Goal: Task Accomplishment & Management: Manage account settings

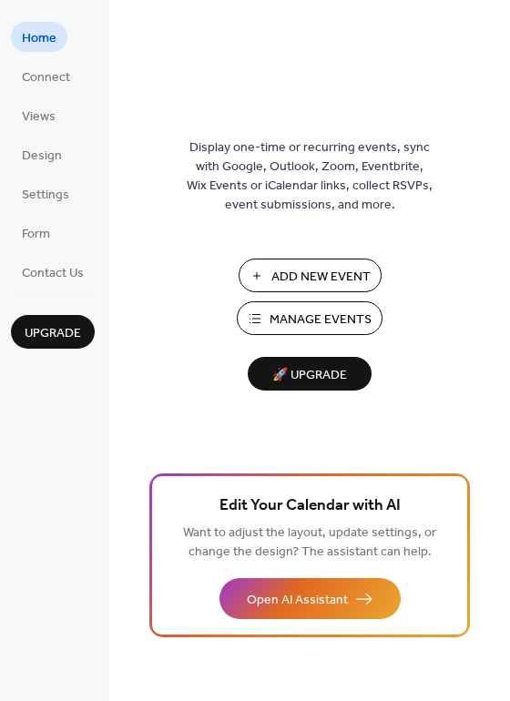
click at [327, 315] on span "Manage Events" at bounding box center [321, 320] width 102 height 19
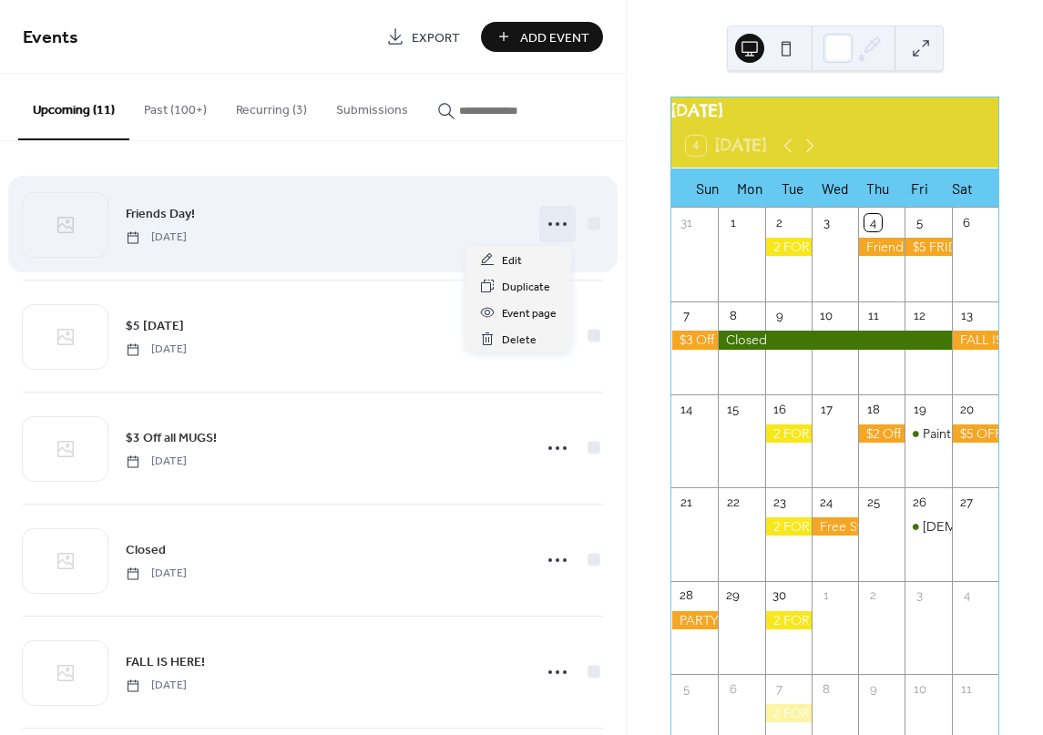
click at [550, 228] on icon at bounding box center [557, 224] width 29 height 29
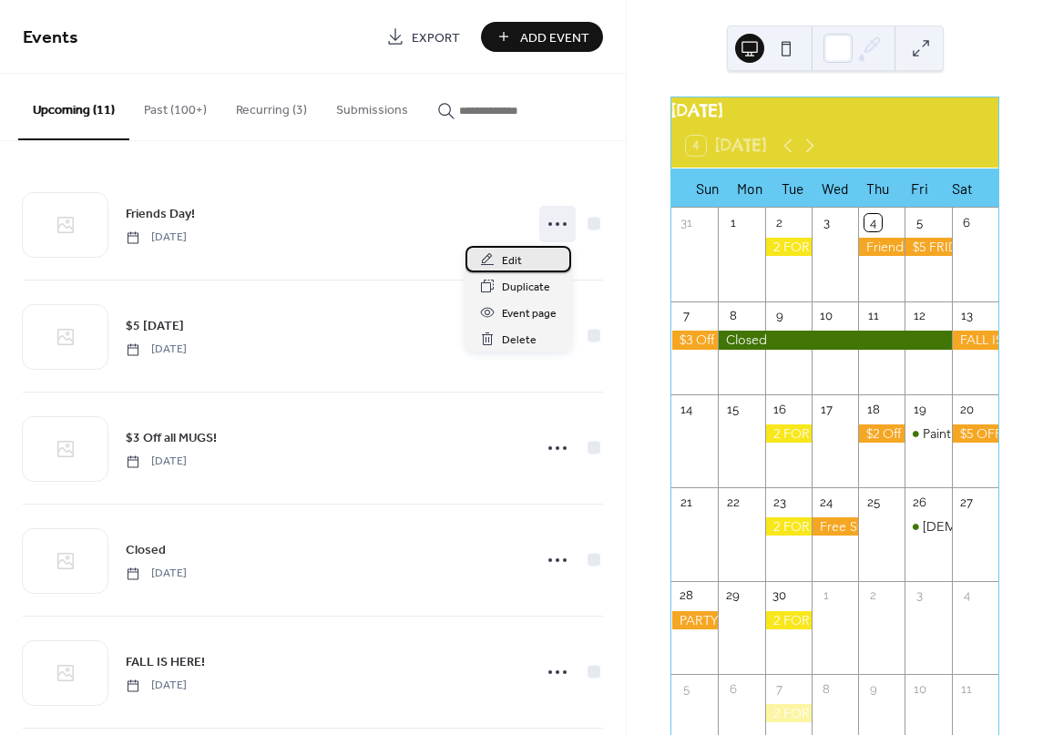
click at [523, 262] on div "Edit" at bounding box center [518, 259] width 106 height 26
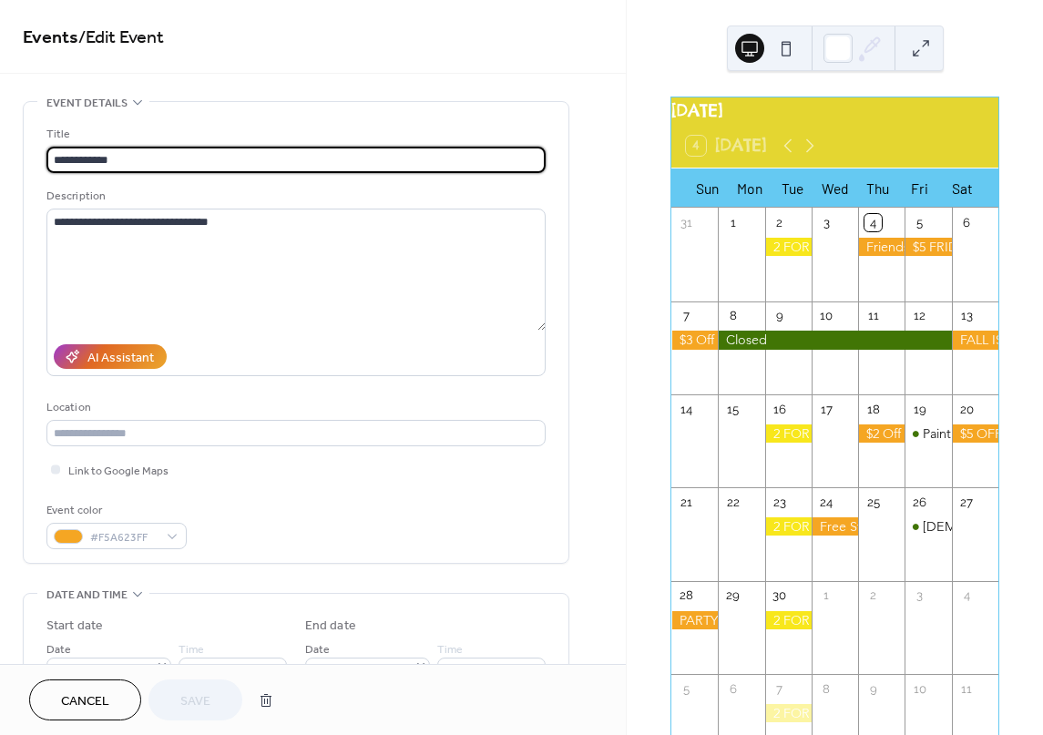
drag, startPoint x: 120, startPoint y: 157, endPoint x: 50, endPoint y: 149, distance: 70.5
click at [50, 149] on input "**********" at bounding box center [295, 160] width 499 height 26
type input "**********"
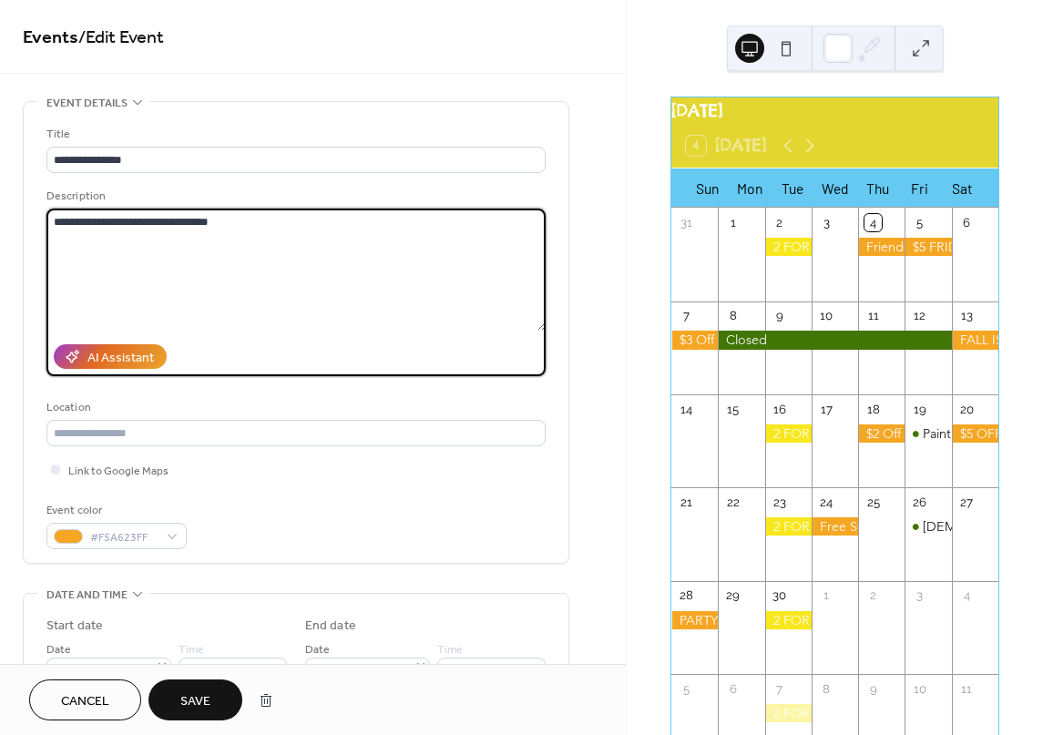
drag, startPoint x: 210, startPoint y: 217, endPoint x: 33, endPoint y: 214, distance: 176.7
click at [33, 214] on div "**********" at bounding box center [296, 332] width 545 height 461
click at [194, 699] on span "Save" at bounding box center [195, 701] width 30 height 19
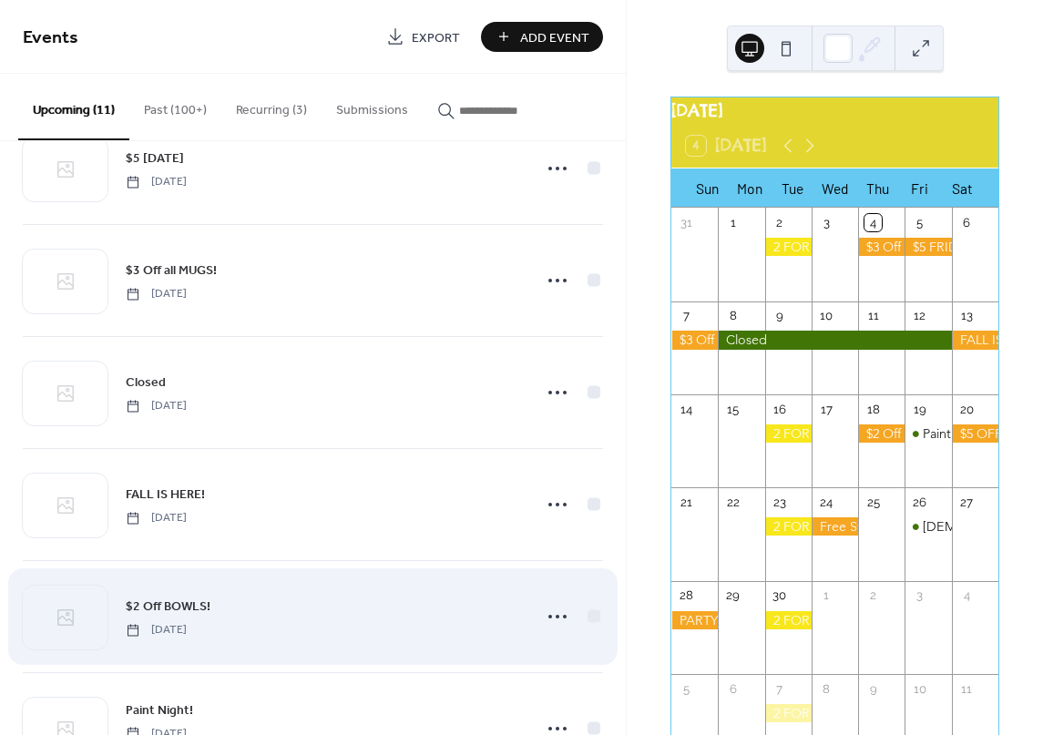
scroll to position [182, 0]
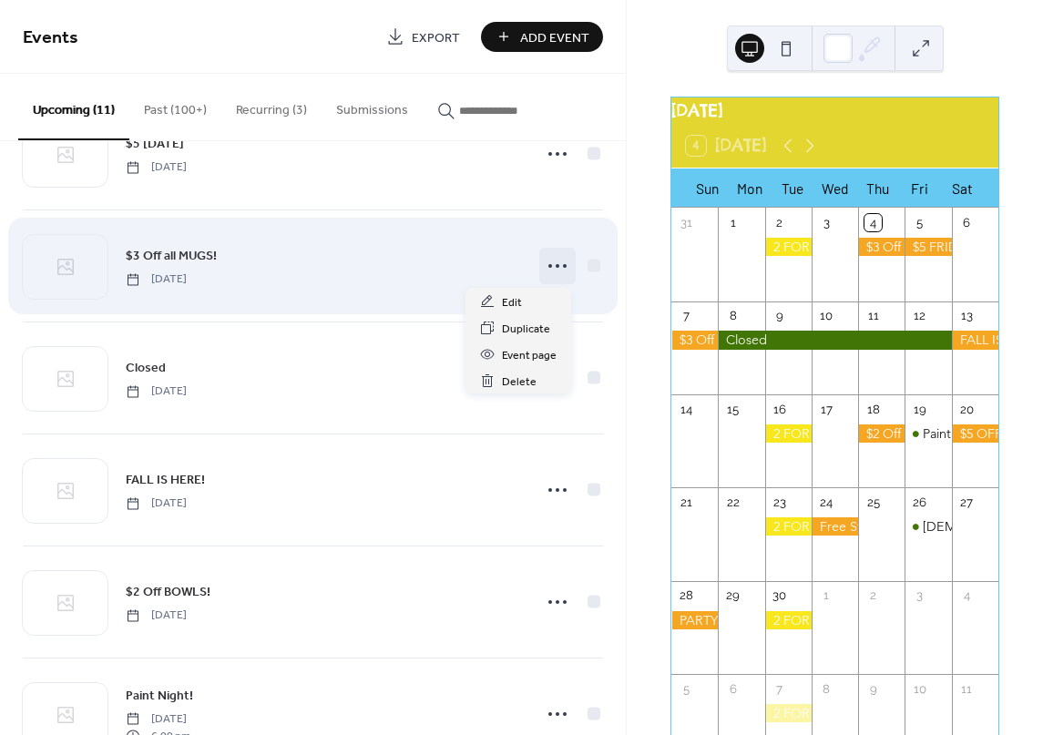
click at [552, 268] on icon at bounding box center [557, 265] width 29 height 29
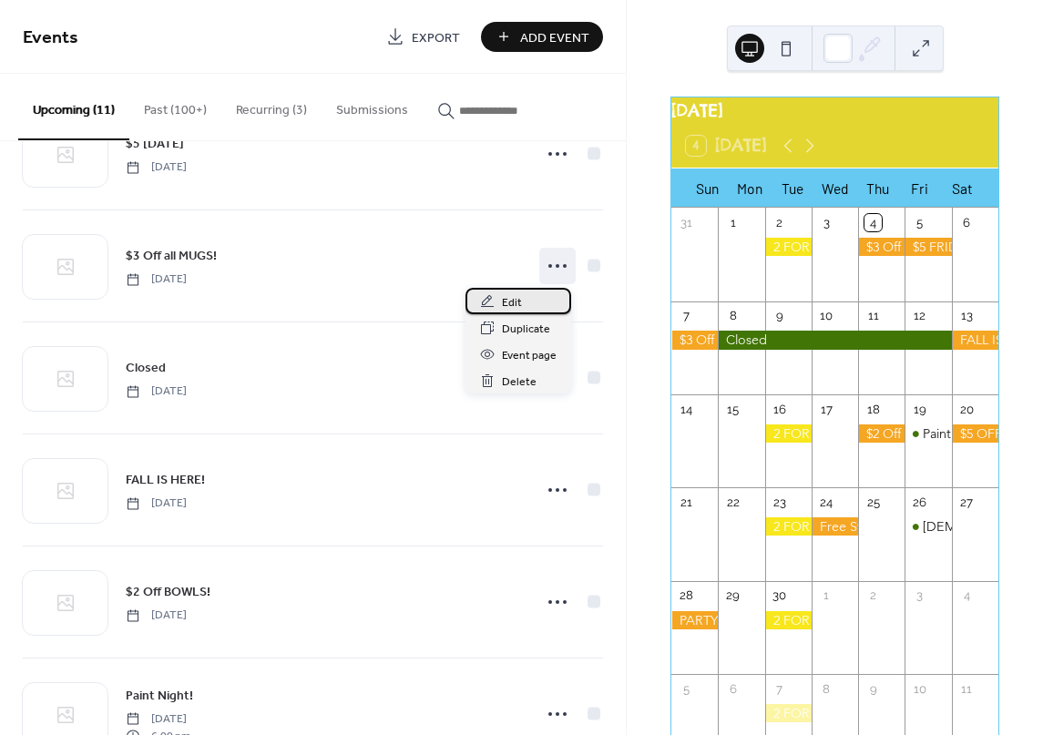
click at [509, 303] on span "Edit" at bounding box center [512, 302] width 20 height 19
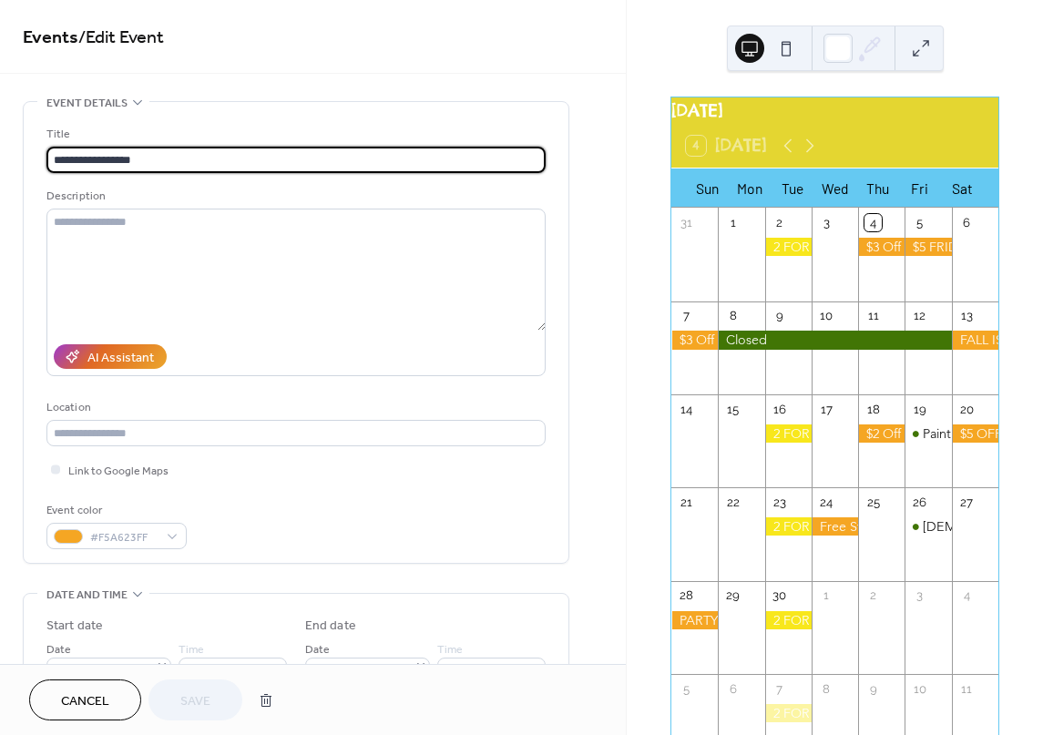
drag, startPoint x: 141, startPoint y: 159, endPoint x: 48, endPoint y: 156, distance: 93.0
click at [48, 156] on input "**********" at bounding box center [295, 160] width 499 height 26
type input "**********"
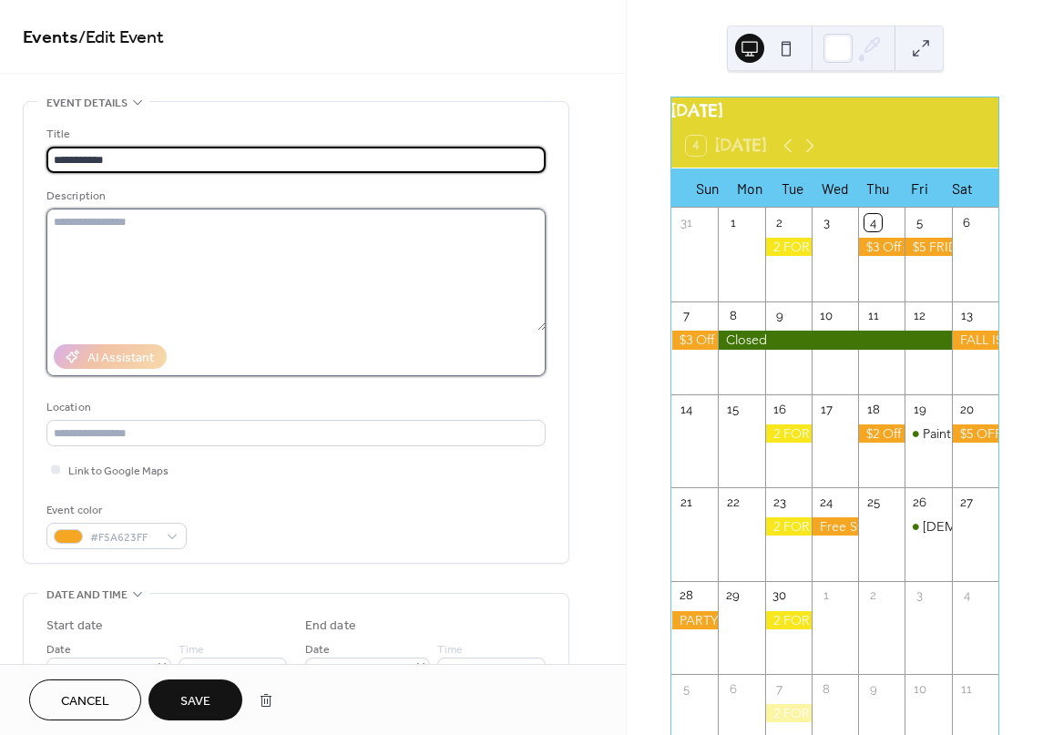
click at [90, 219] on textarea at bounding box center [295, 270] width 499 height 122
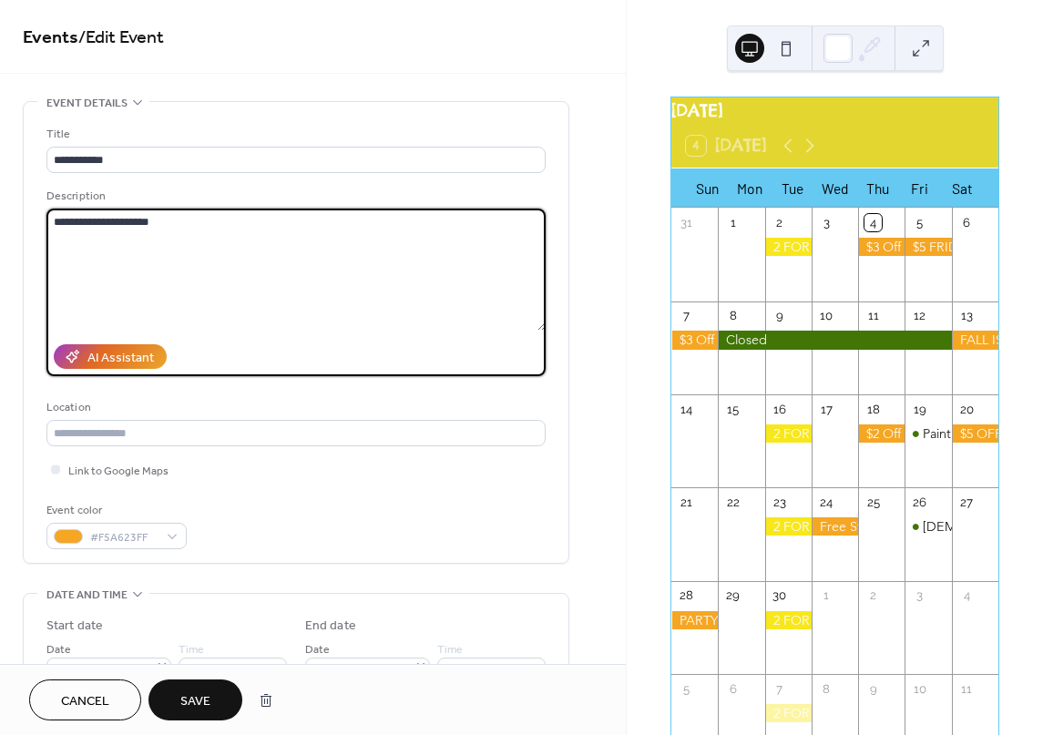
type textarea "**********"
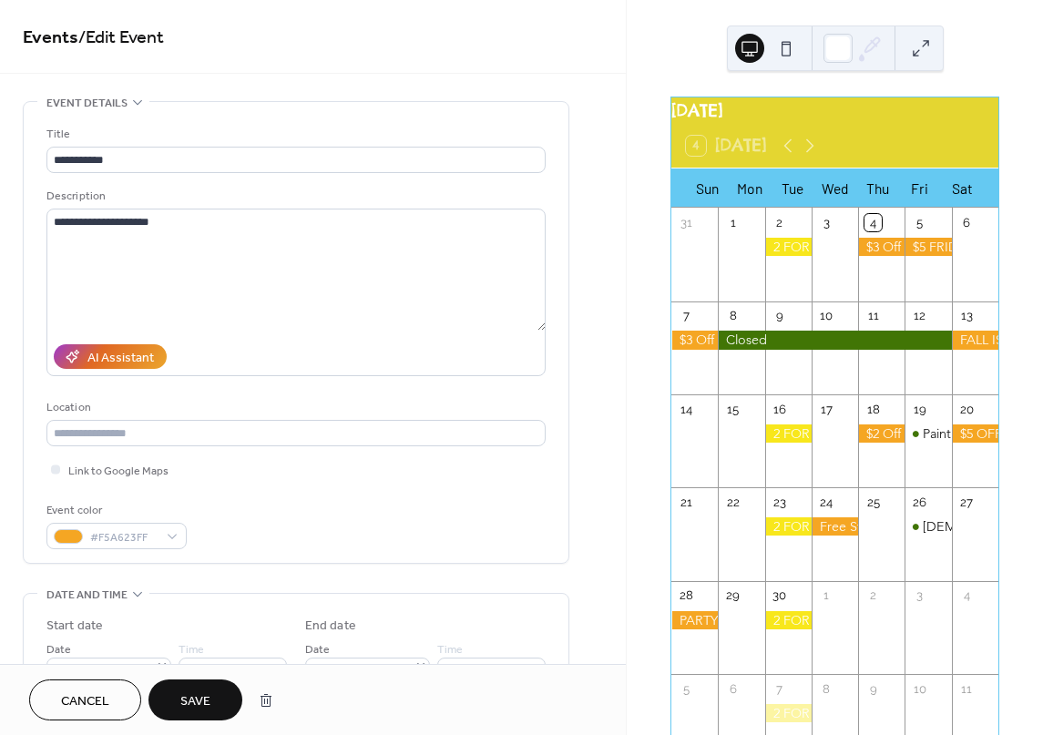
click at [180, 700] on span "Save" at bounding box center [195, 701] width 30 height 19
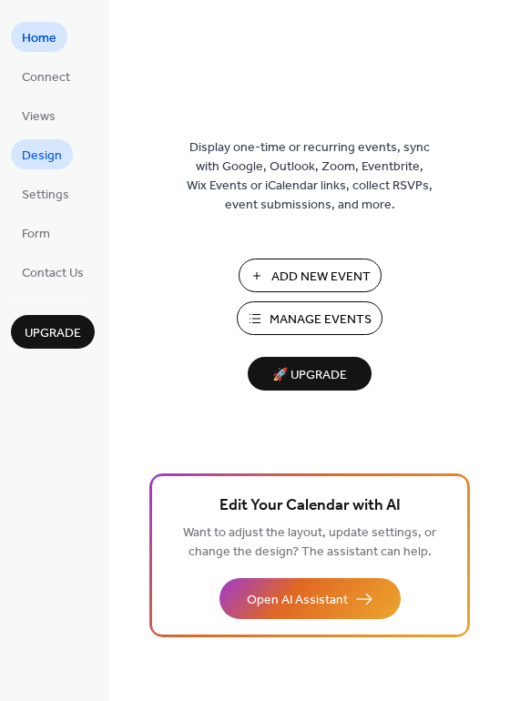
click at [31, 157] on span "Design" at bounding box center [42, 156] width 40 height 19
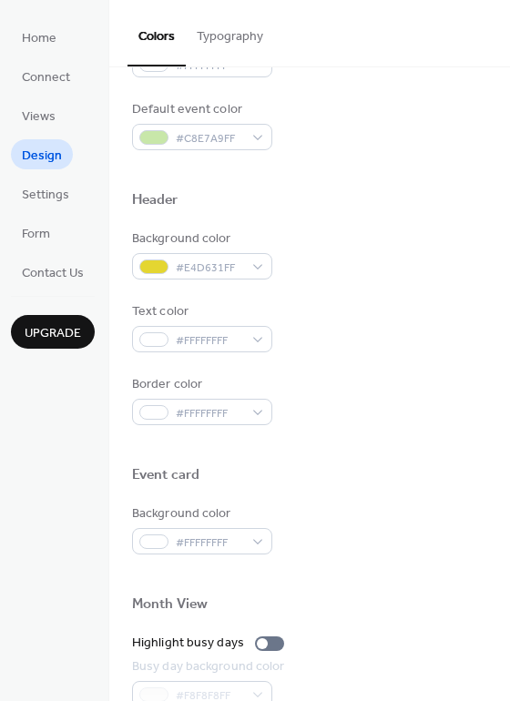
scroll to position [547, 0]
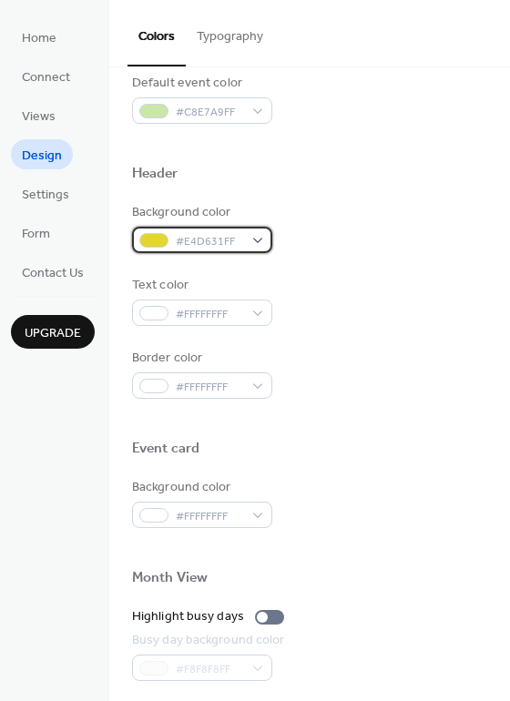
click at [257, 241] on div "#E4D631FF" at bounding box center [202, 240] width 140 height 26
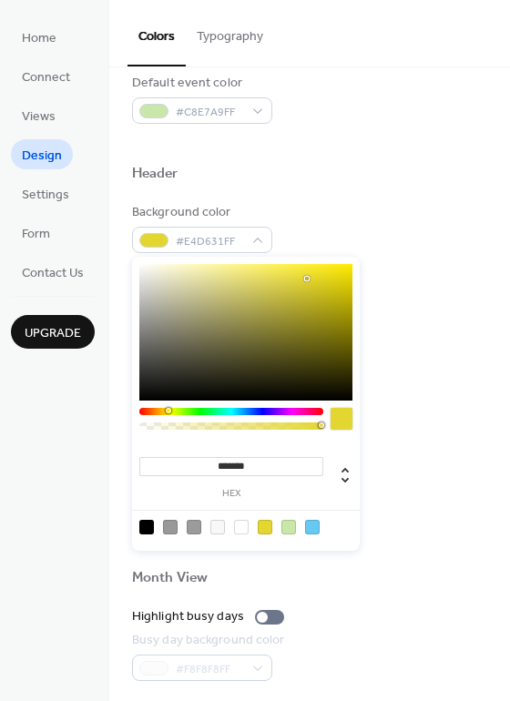
click at [146, 411] on div at bounding box center [231, 411] width 184 height 7
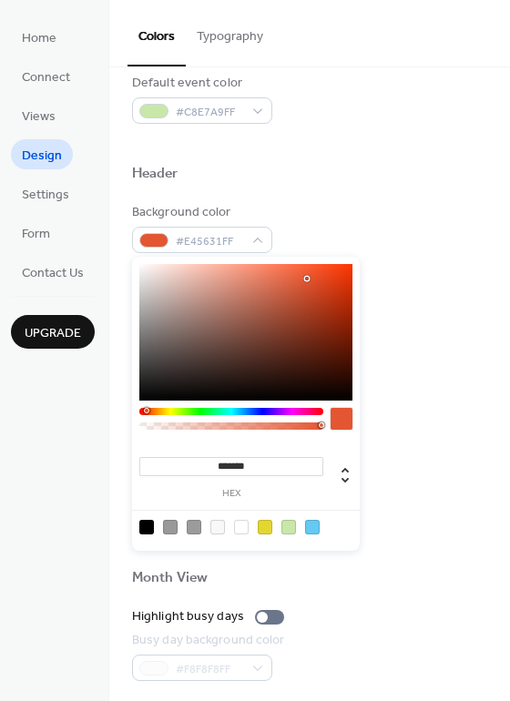
type input "***"
click at [294, 425] on div at bounding box center [231, 426] width 179 height 7
type input "**"
click at [322, 411] on div at bounding box center [231, 411] width 184 height 7
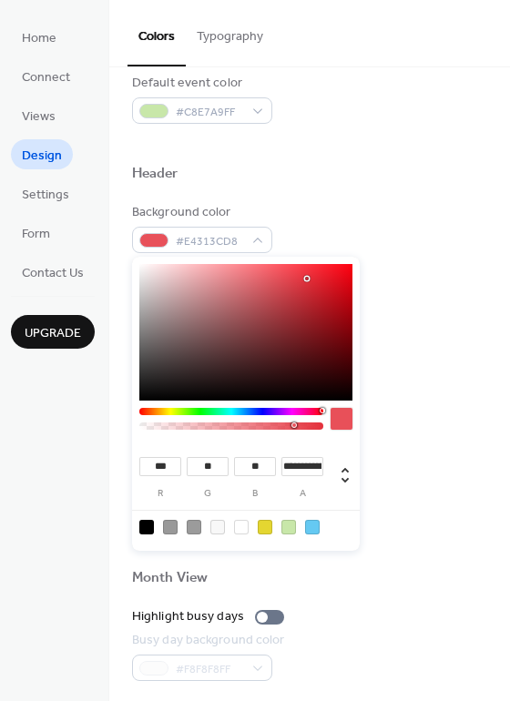
type input "**"
click at [139, 413] on div at bounding box center [231, 411] width 184 height 7
click at [147, 406] on div "**********" at bounding box center [246, 404] width 228 height 294
click at [142, 413] on div at bounding box center [140, 410] width 5 height 5
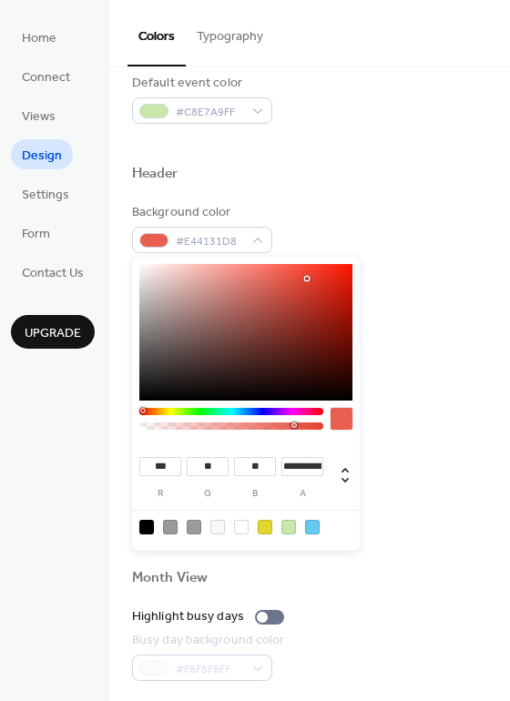
click at [148, 413] on div at bounding box center [144, 410] width 5 height 5
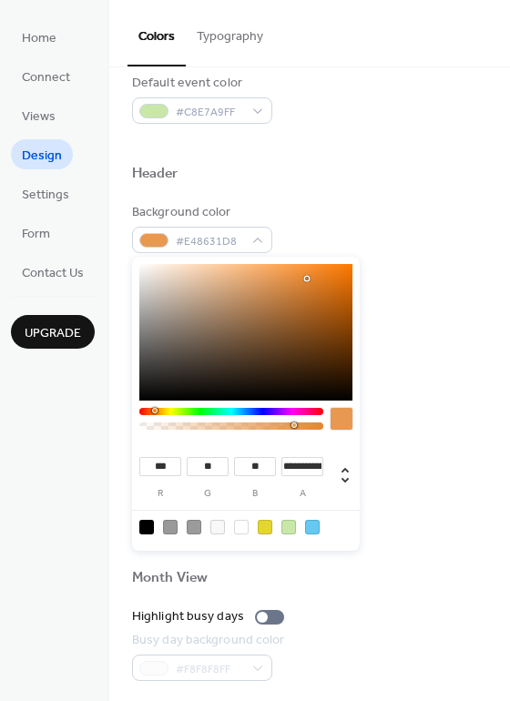
click at [154, 412] on div at bounding box center [231, 411] width 184 height 7
type input "***"
type input "**"
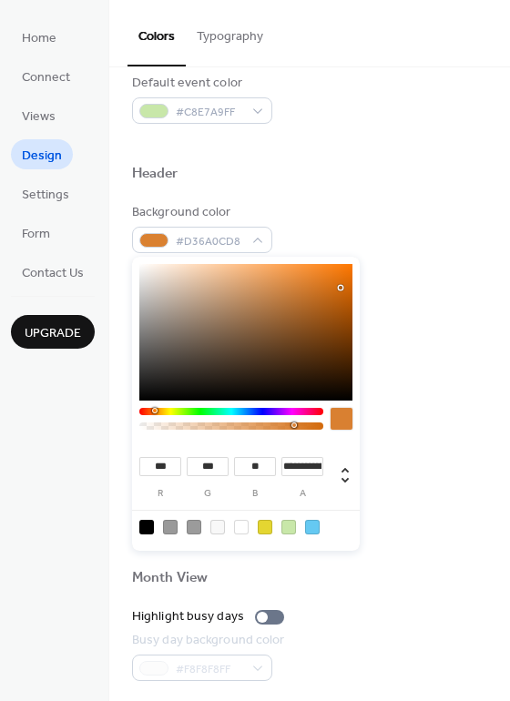
click at [341, 288] on div at bounding box center [245, 332] width 213 height 137
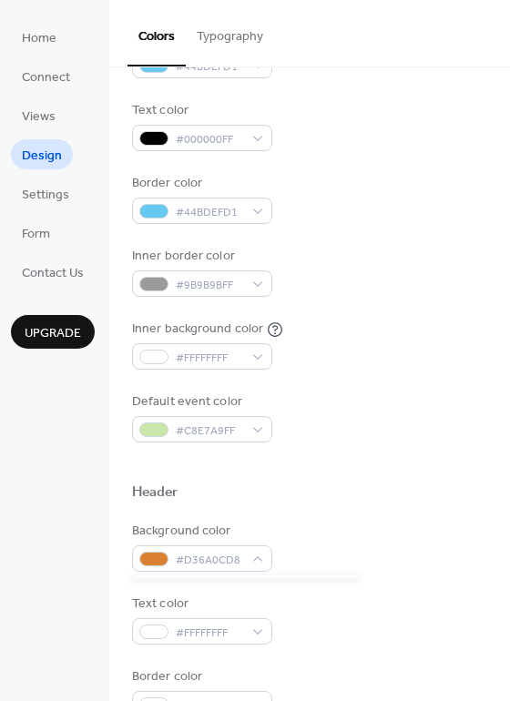
scroll to position [273, 0]
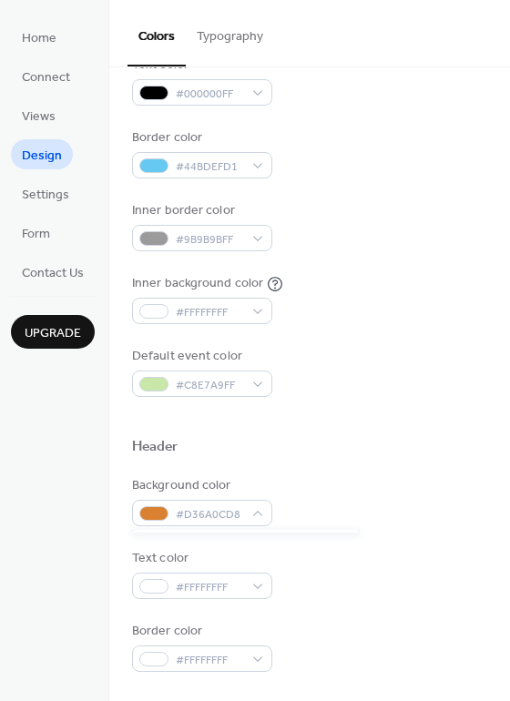
click at [343, 517] on div "Background color #D36A0CD8" at bounding box center [309, 501] width 355 height 50
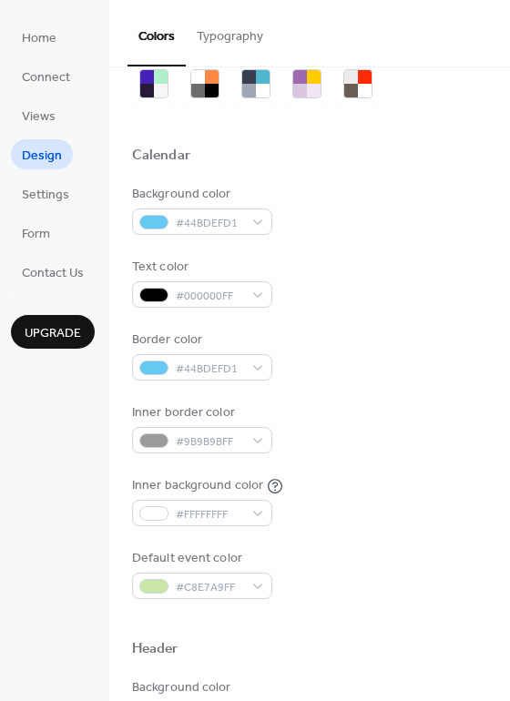
scroll to position [0, 0]
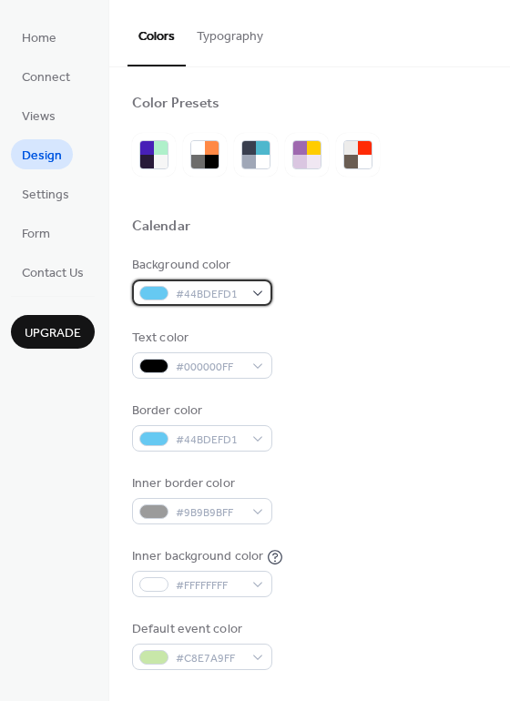
click at [259, 291] on div "#44BDEFD1" at bounding box center [202, 293] width 140 height 26
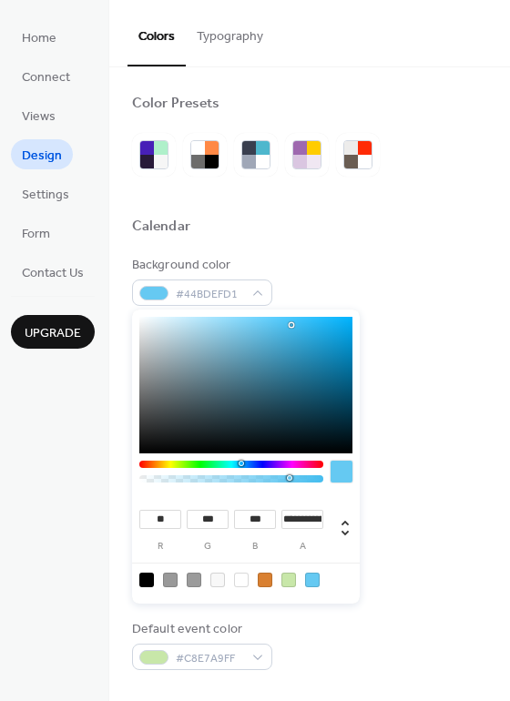
type input "***"
type input "**"
click at [163, 464] on div at bounding box center [231, 464] width 184 height 7
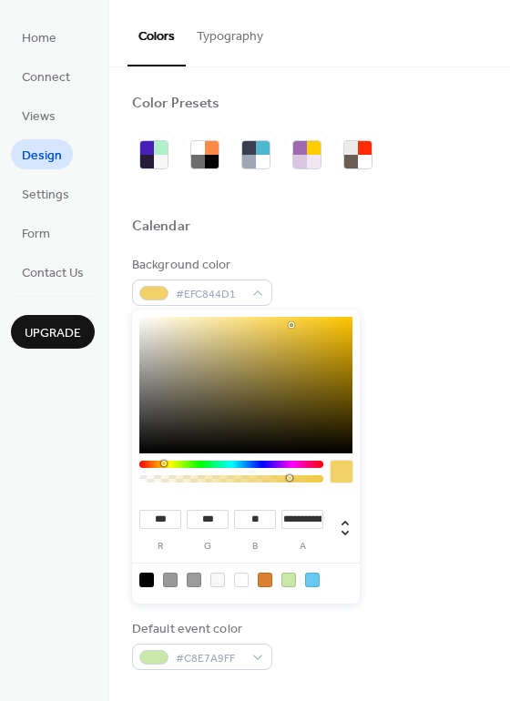
click at [323, 322] on div at bounding box center [245, 385] width 213 height 137
type input "***"
type input "**"
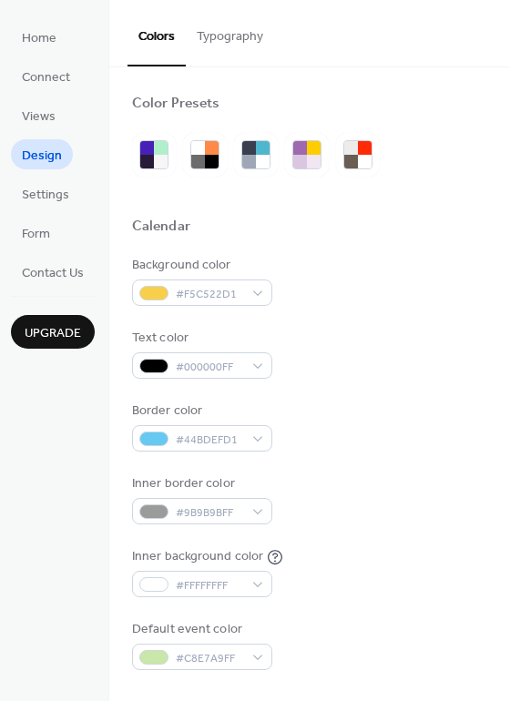
click at [430, 445] on div "Border color #44BDEFD1" at bounding box center [309, 427] width 355 height 50
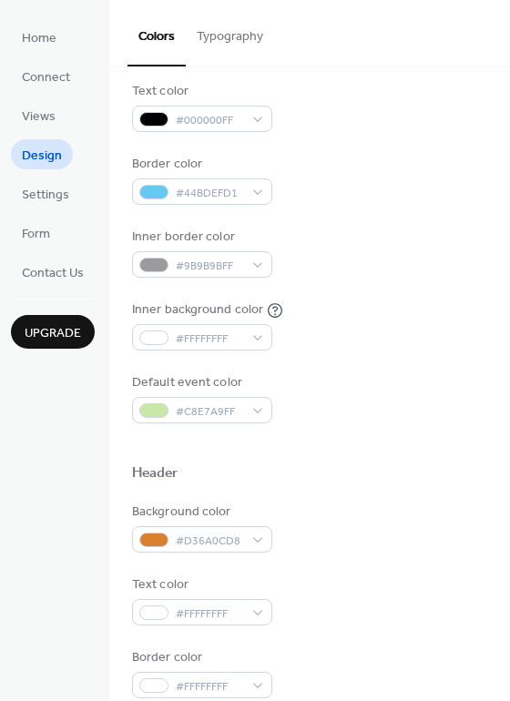
scroll to position [273, 0]
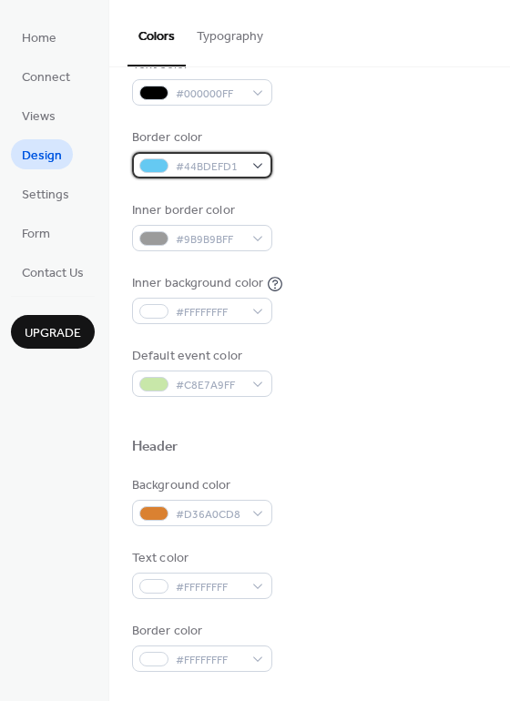
click at [260, 169] on div "#44BDEFD1" at bounding box center [202, 165] width 140 height 26
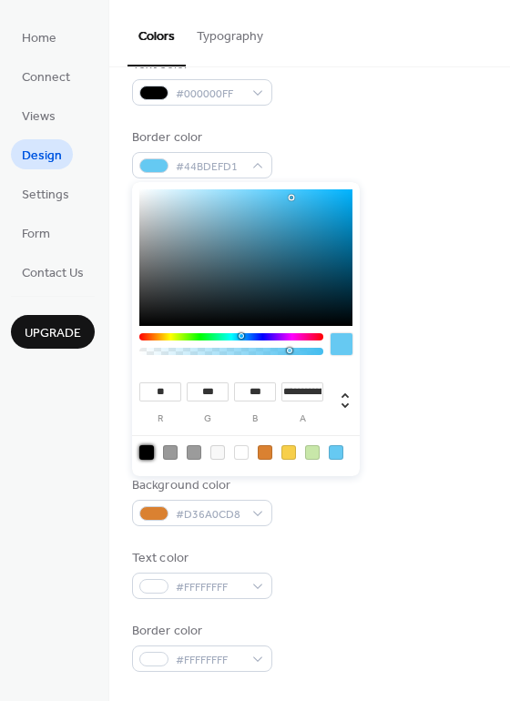
click at [144, 456] on div at bounding box center [146, 452] width 15 height 15
type input "*"
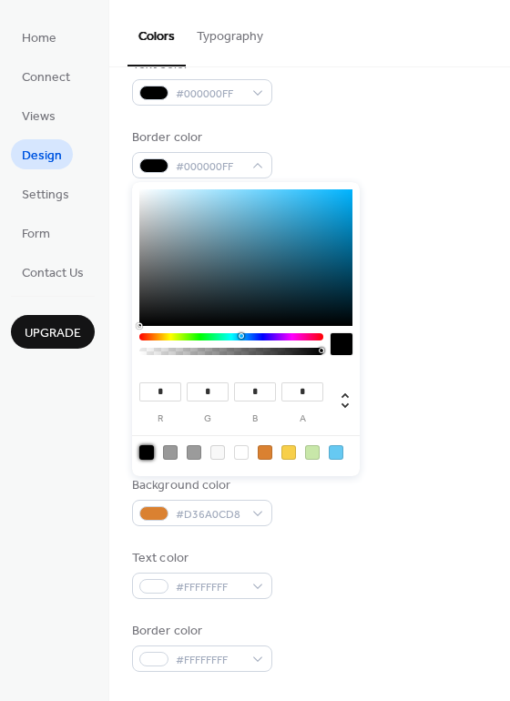
click at [454, 394] on div "Default event color #C8E7A9FF" at bounding box center [309, 372] width 355 height 50
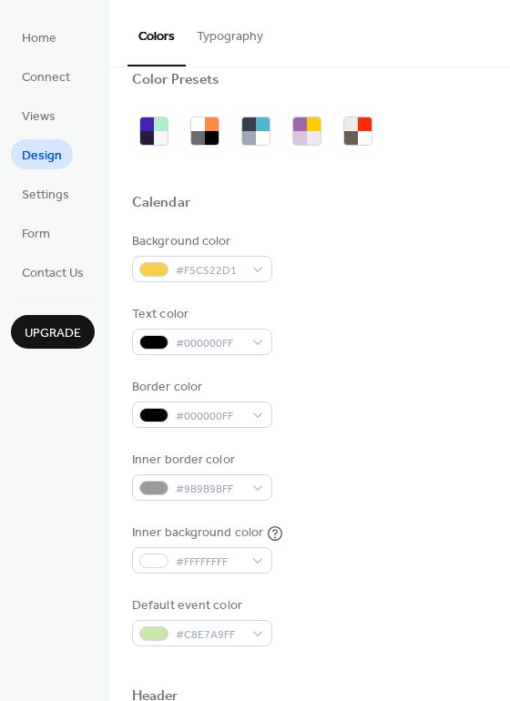
scroll to position [0, 0]
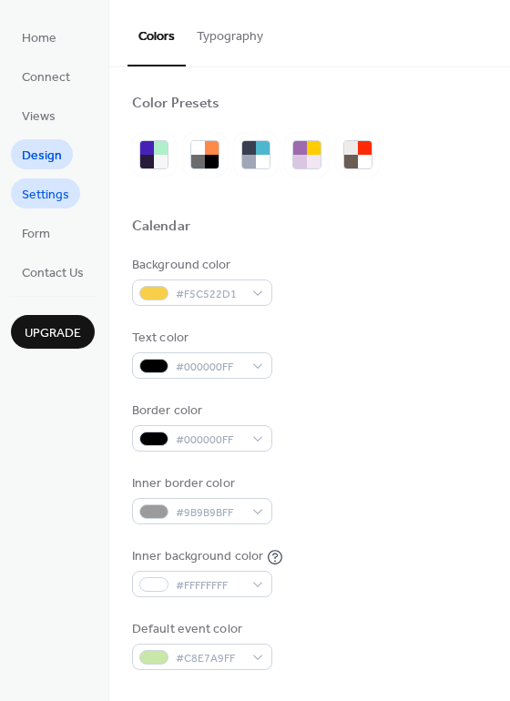
click at [46, 194] on span "Settings" at bounding box center [45, 195] width 47 height 19
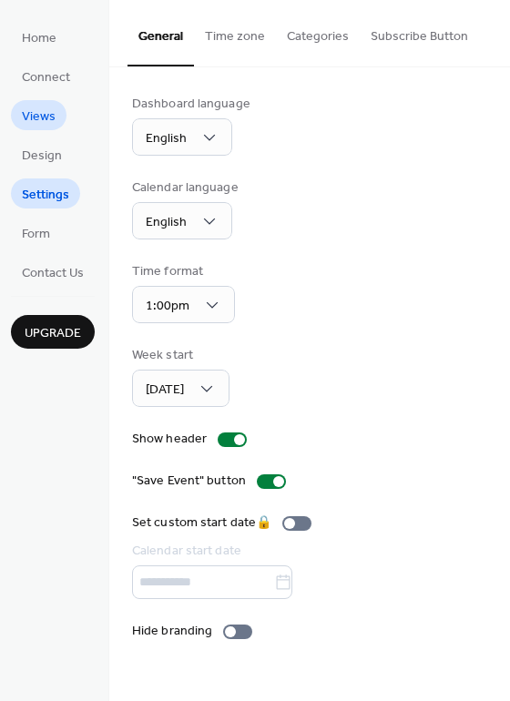
click at [42, 117] on span "Views" at bounding box center [39, 116] width 34 height 19
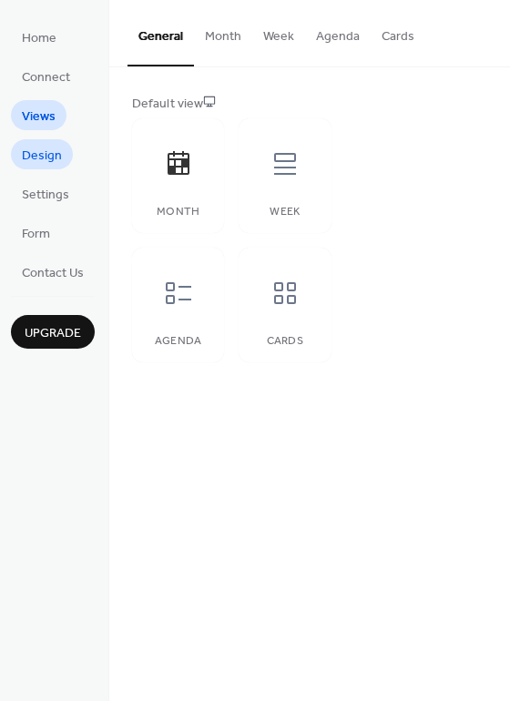
click at [37, 162] on span "Design" at bounding box center [42, 156] width 40 height 19
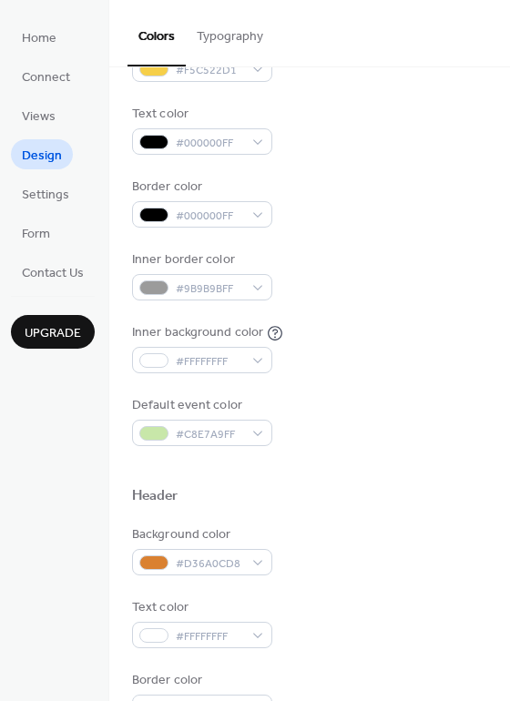
scroll to position [273, 0]
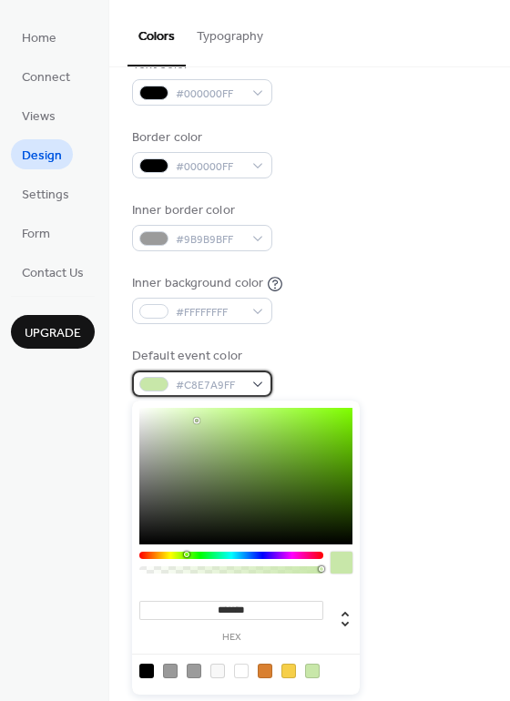
click at [253, 384] on div "#C8E7A9FF" at bounding box center [202, 384] width 140 height 26
click at [160, 548] on div "******* hex" at bounding box center [246, 548] width 228 height 294
type input "*******"
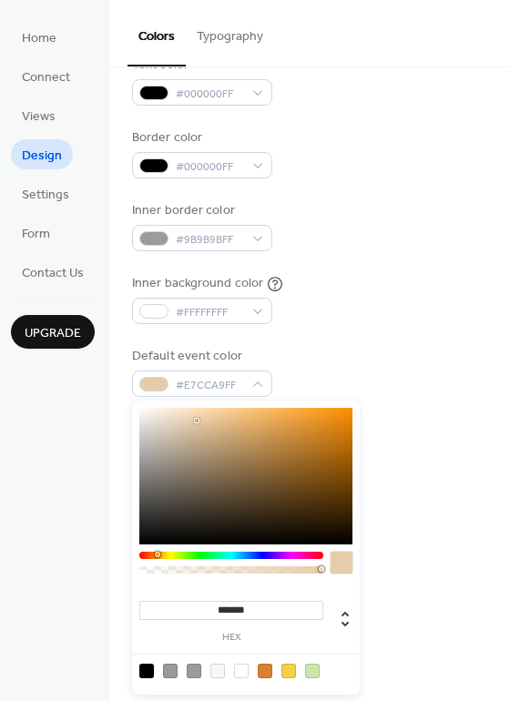
click at [157, 557] on div at bounding box center [231, 555] width 184 height 7
click at [349, 568] on div at bounding box center [342, 563] width 22 height 22
click at [455, 551] on div "Text color #FFFFFFFF" at bounding box center [309, 574] width 355 height 50
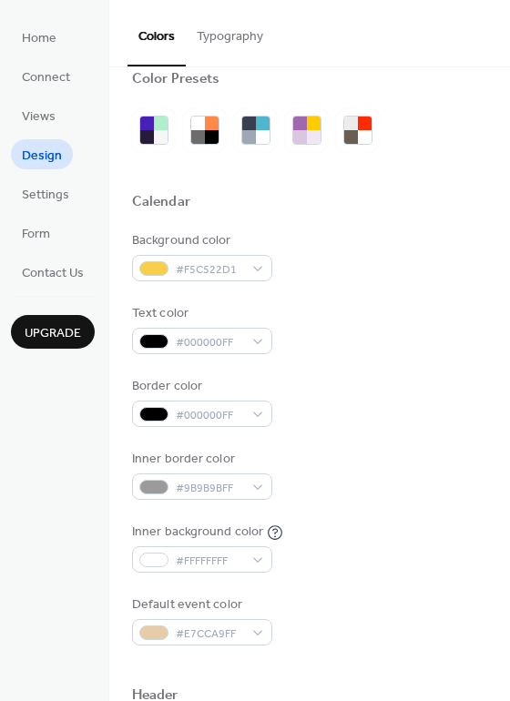
scroll to position [0, 0]
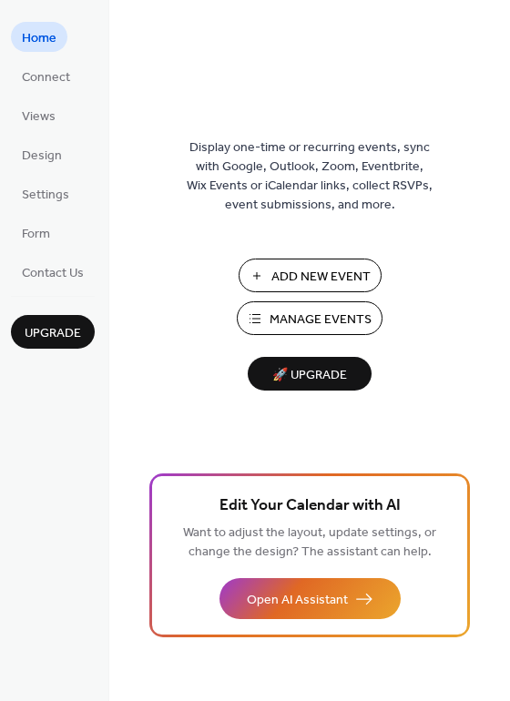
click at [302, 320] on span "Manage Events" at bounding box center [321, 320] width 102 height 19
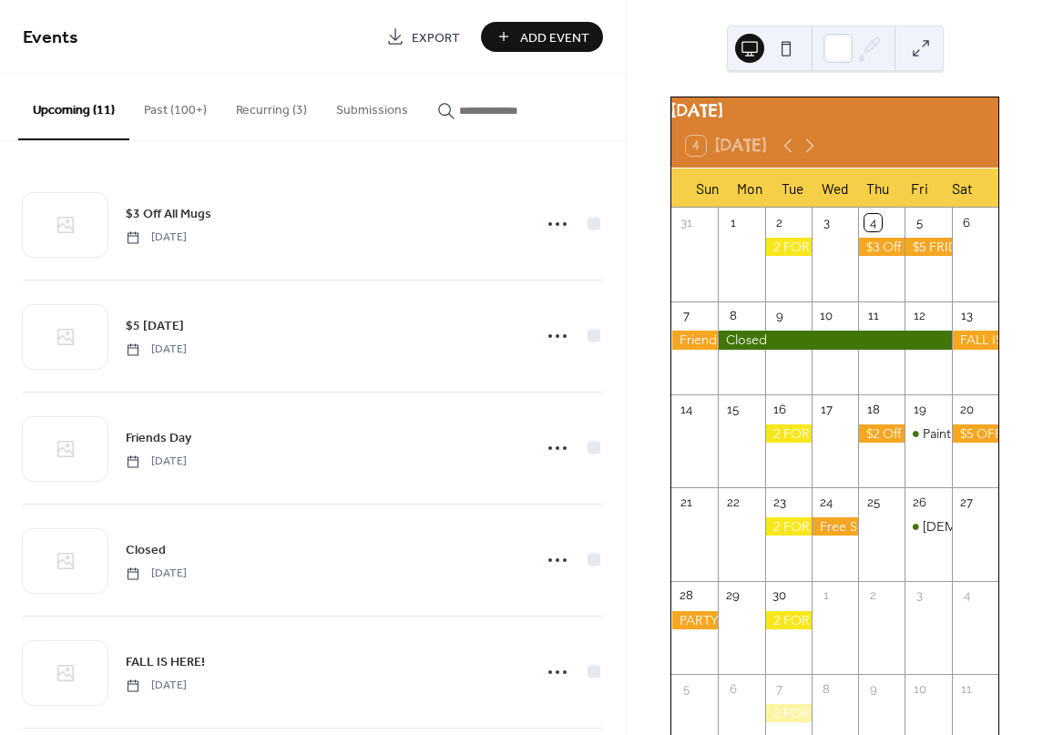
click at [251, 111] on button "Recurring (3)" at bounding box center [271, 106] width 100 height 65
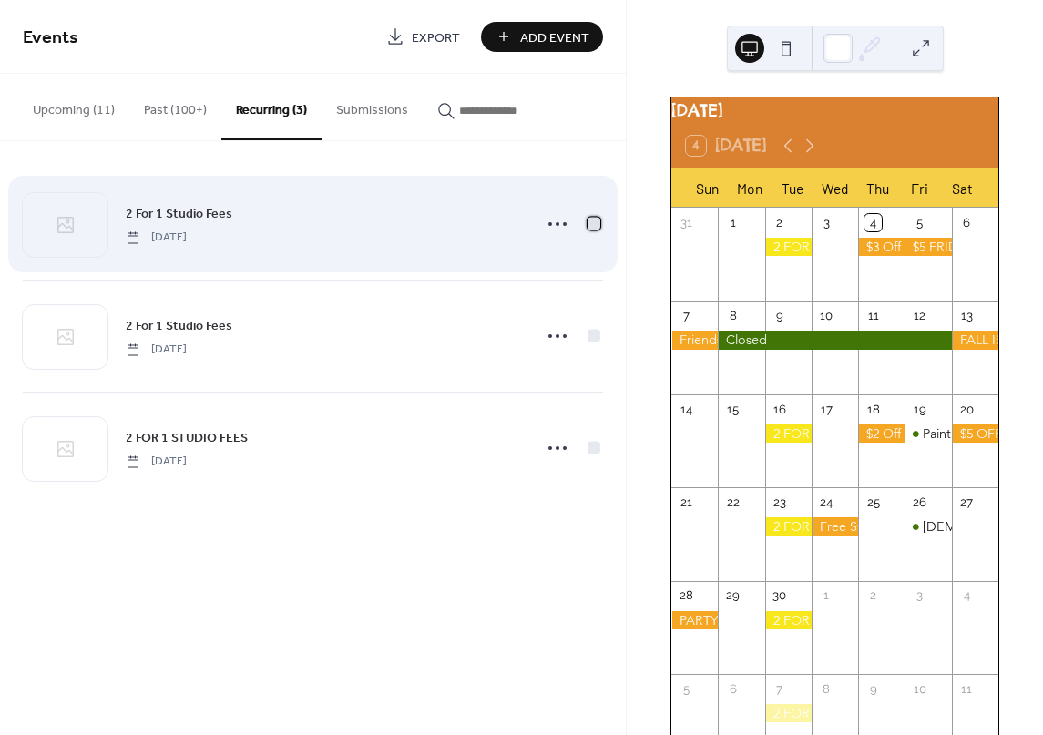
click at [591, 222] on div at bounding box center [594, 223] width 13 height 13
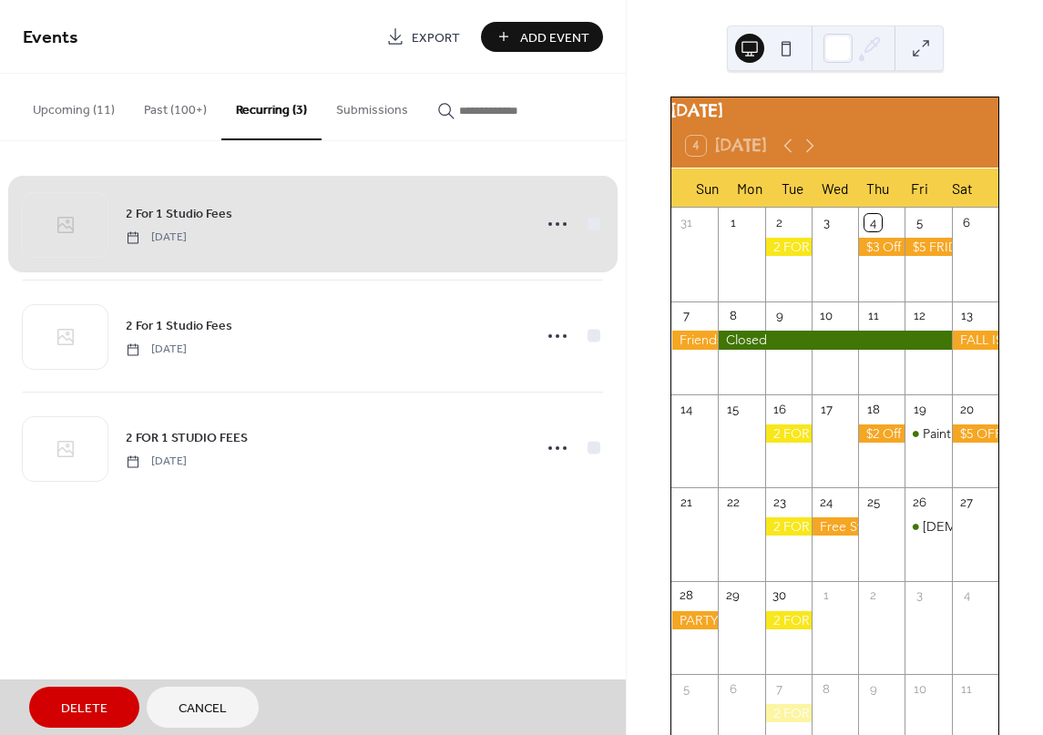
click at [563, 224] on div "2 For 1 Studio Fees Tuesday, September 10, 2024" at bounding box center [313, 224] width 580 height 111
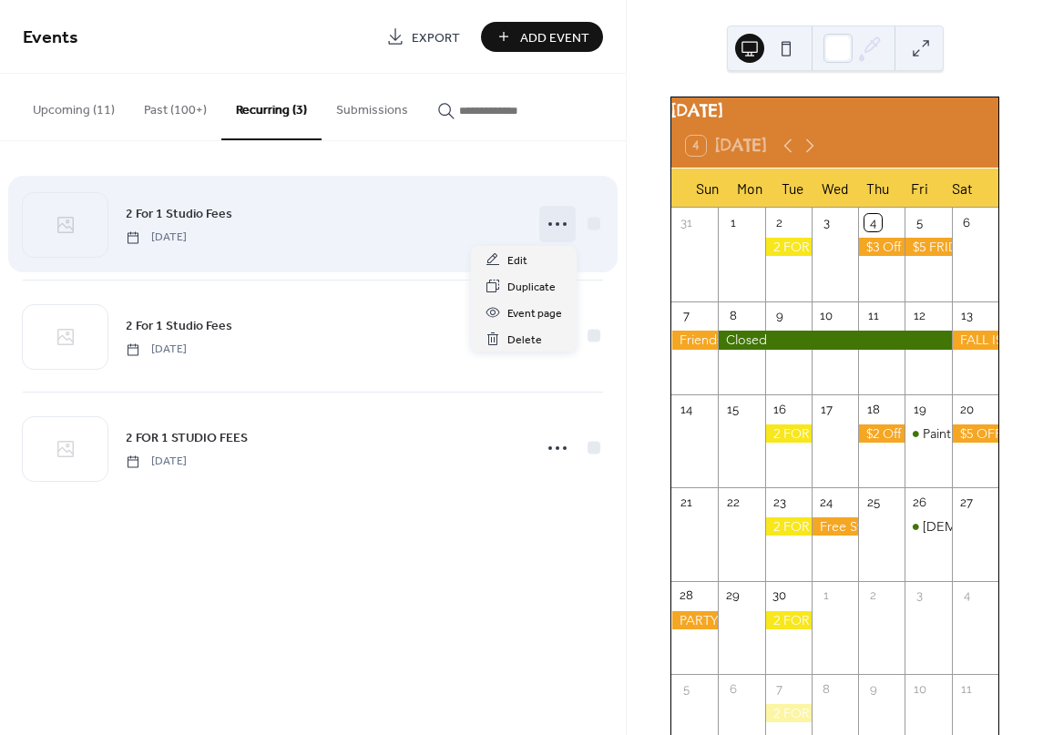
click at [544, 223] on icon at bounding box center [557, 224] width 29 height 29
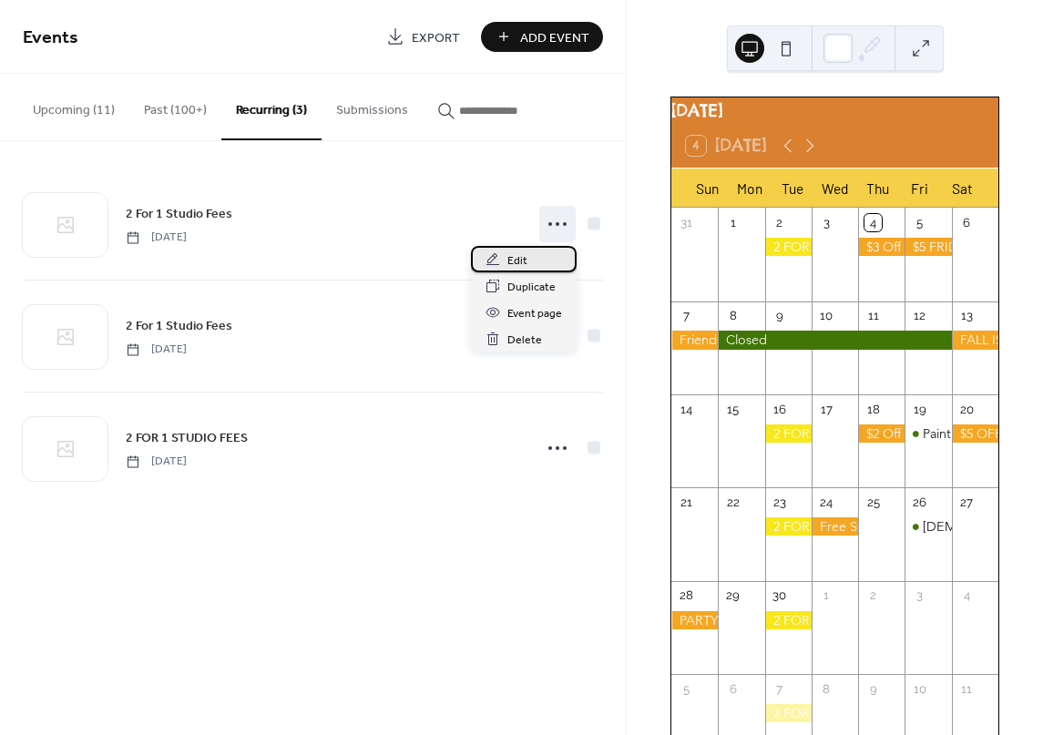
click at [512, 258] on span "Edit" at bounding box center [517, 260] width 20 height 19
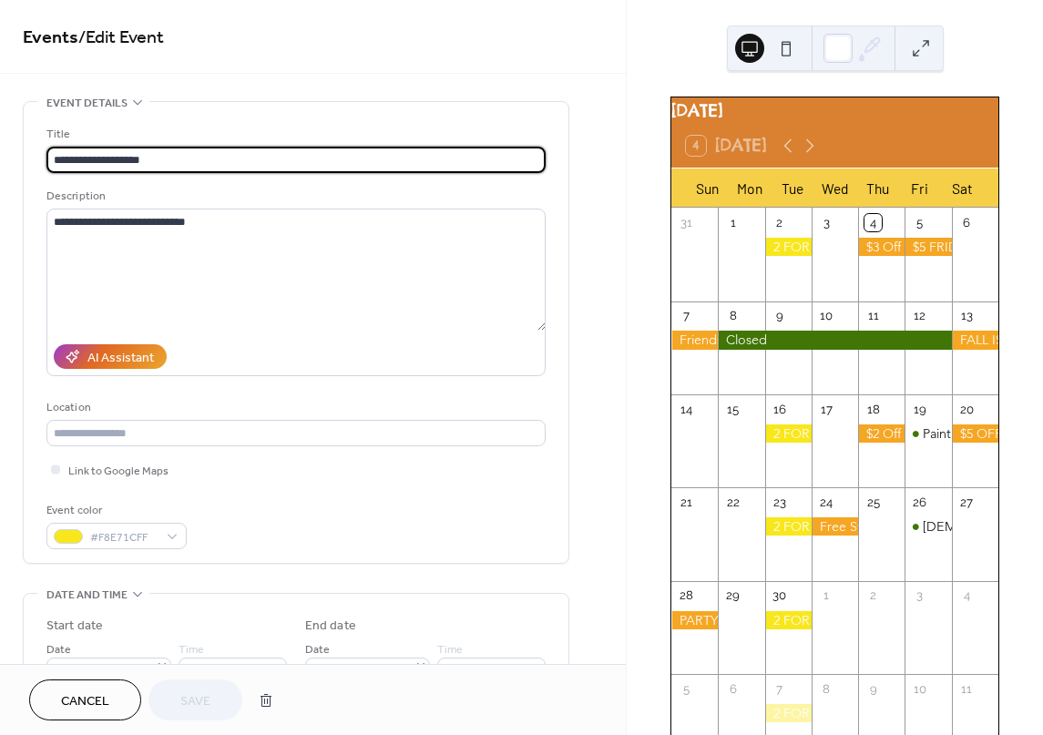
type input "**********"
click at [172, 537] on div "#F8E71CFF" at bounding box center [116, 536] width 140 height 26
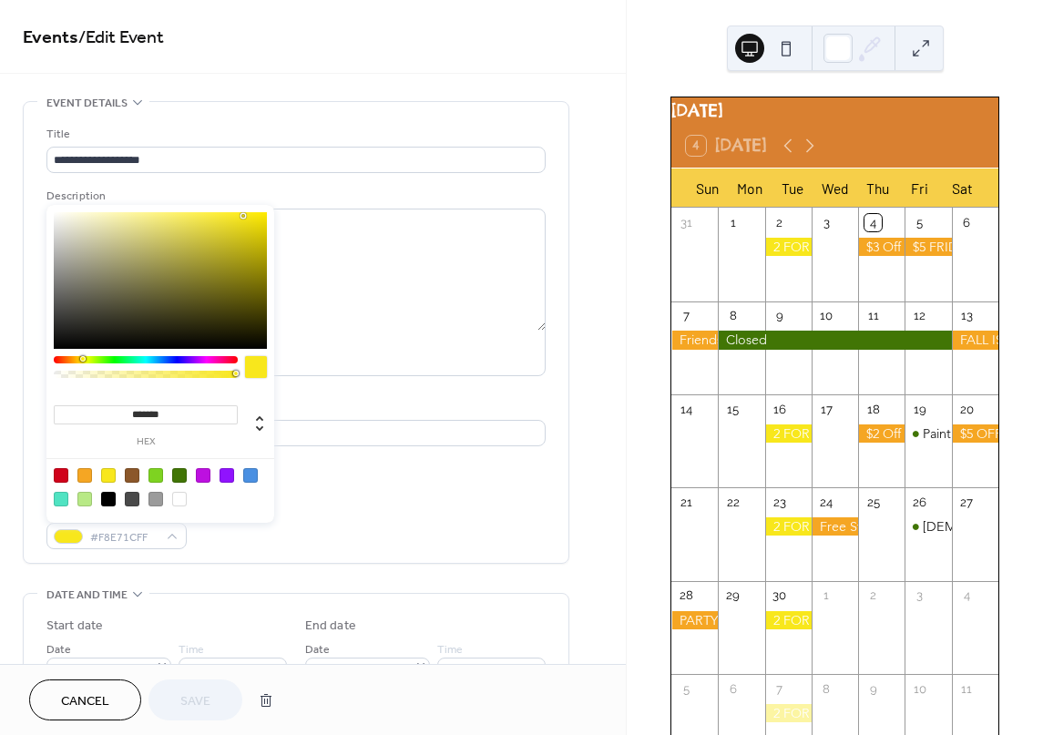
click at [58, 473] on div at bounding box center [61, 475] width 15 height 15
type input "*******"
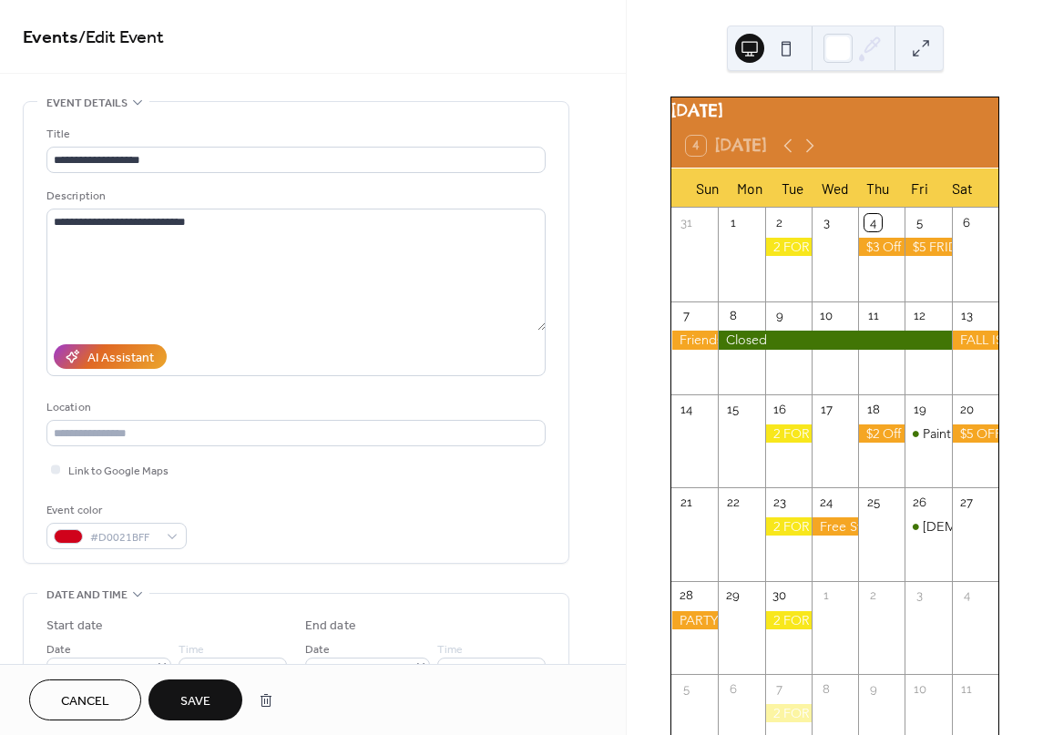
click at [192, 708] on span "Save" at bounding box center [195, 701] width 30 height 19
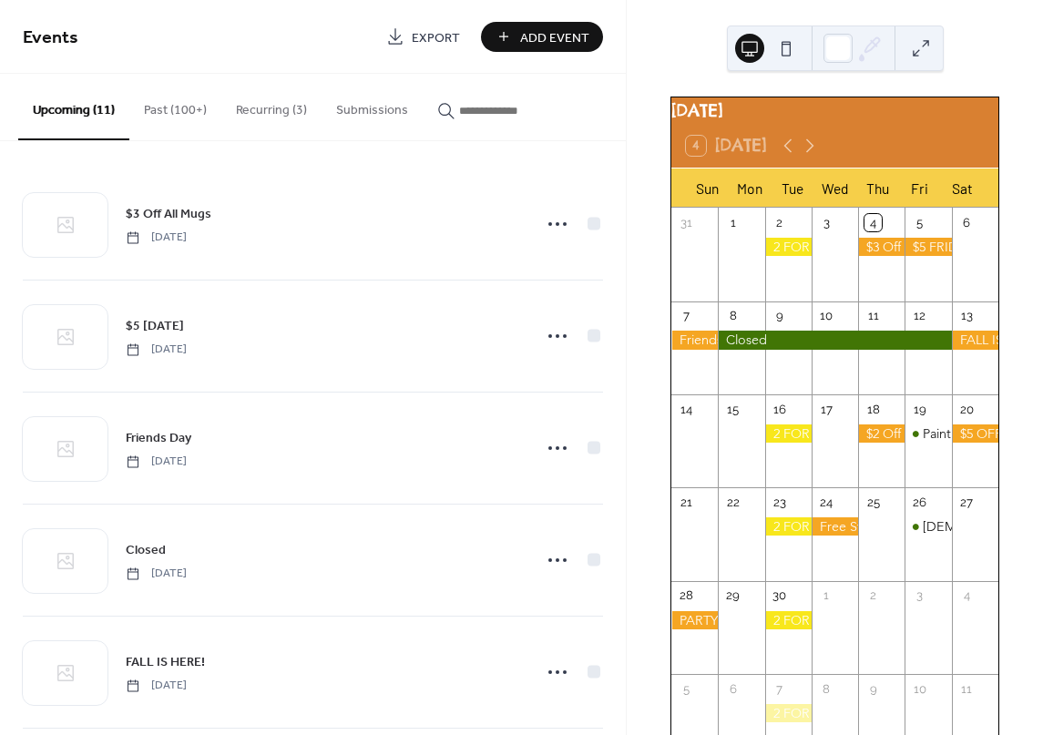
click at [747, 156] on div "4 Today" at bounding box center [726, 146] width 80 height 20
click at [255, 109] on button "Recurring (3)" at bounding box center [271, 106] width 100 height 65
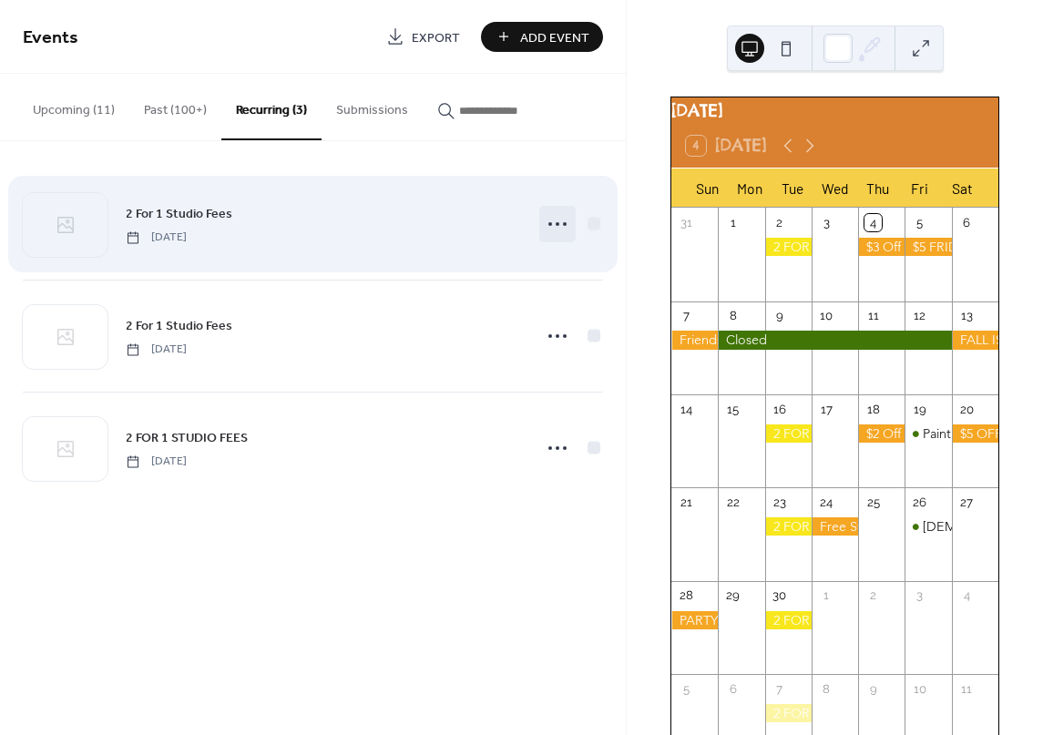
click at [553, 222] on icon at bounding box center [557, 224] width 29 height 29
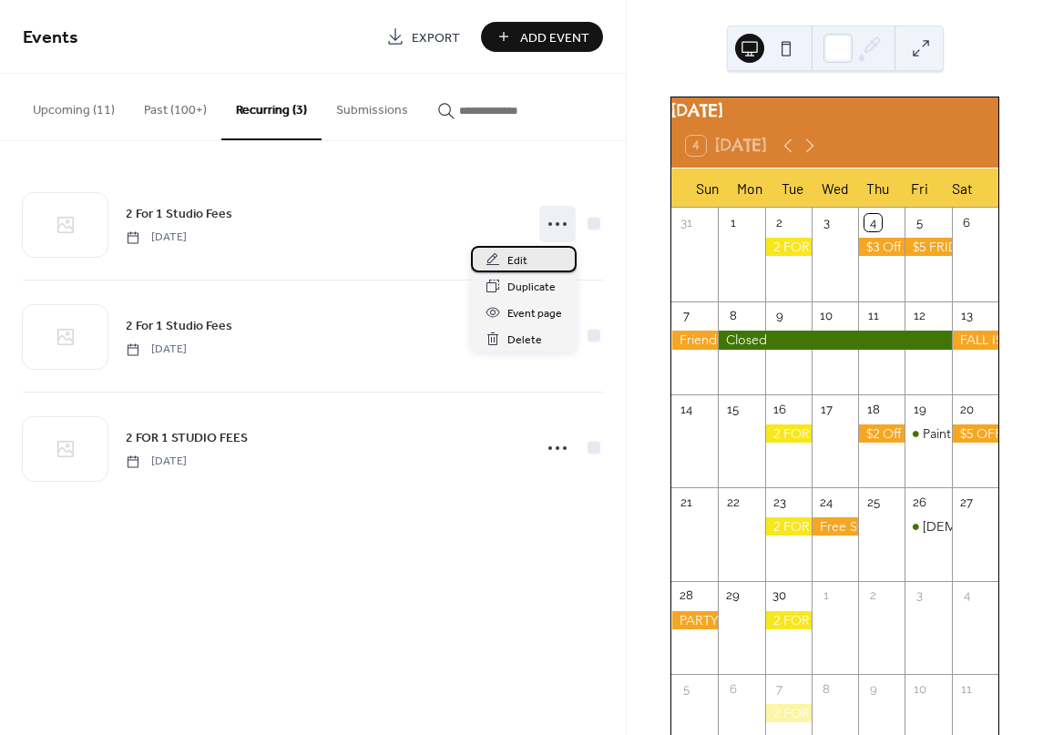
click at [508, 261] on span "Edit" at bounding box center [517, 260] width 20 height 19
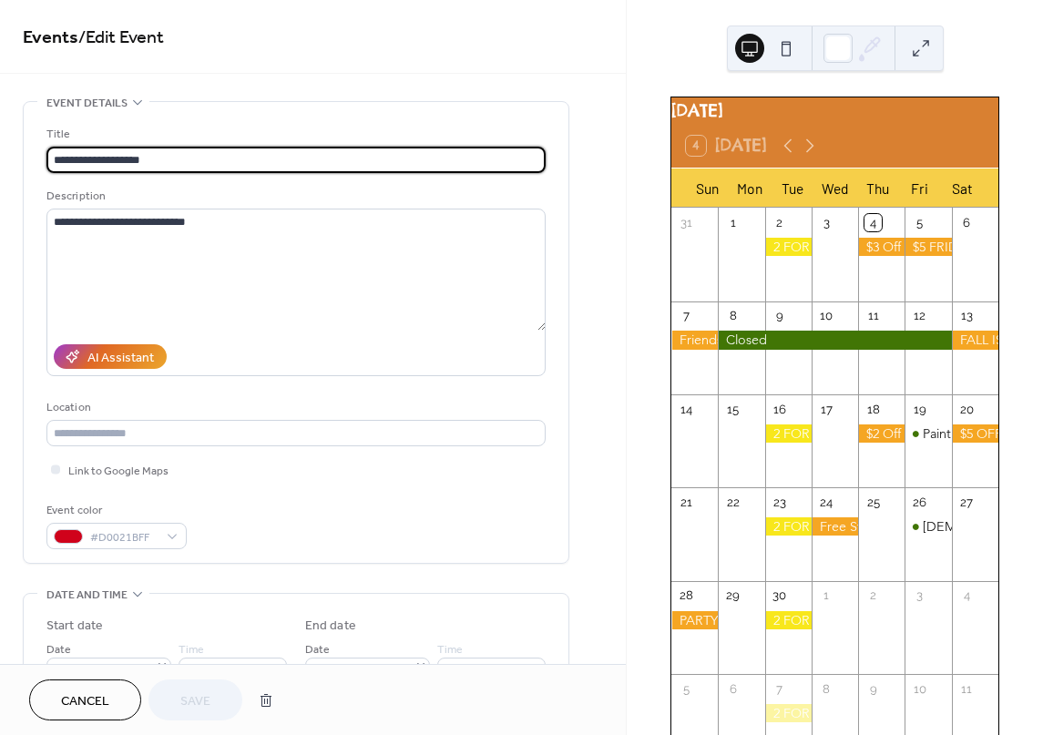
type input "**********"
click at [461, 87] on div "**********" at bounding box center [313, 332] width 626 height 664
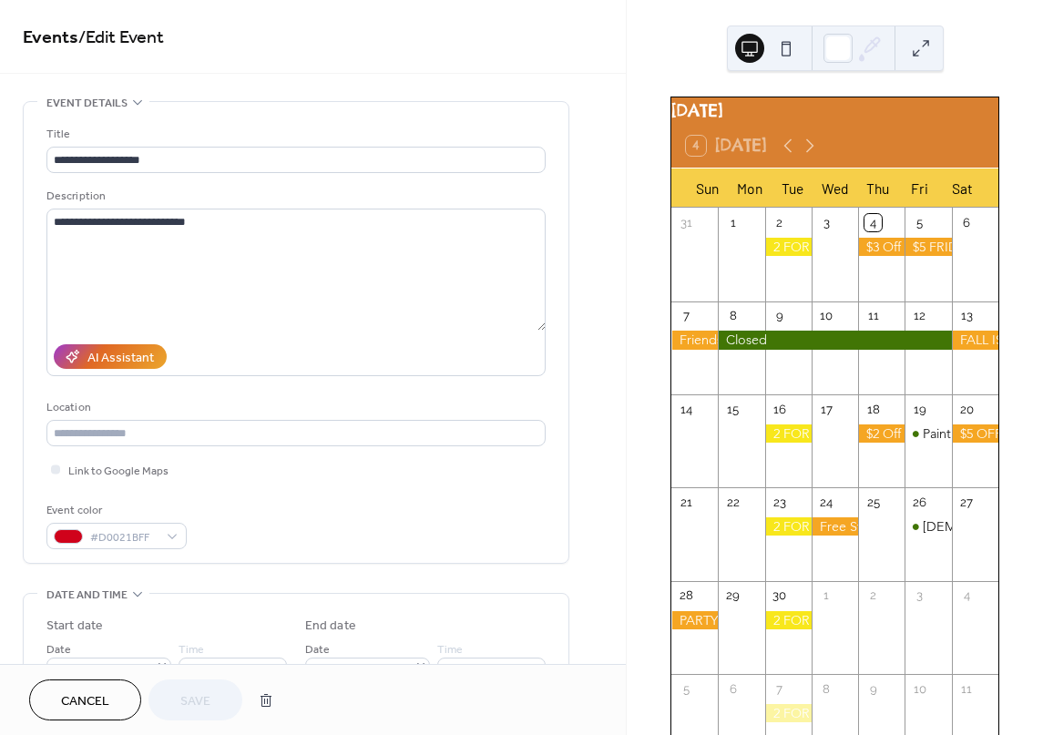
click at [572, 56] on span "Events / Edit Event" at bounding box center [313, 38] width 580 height 36
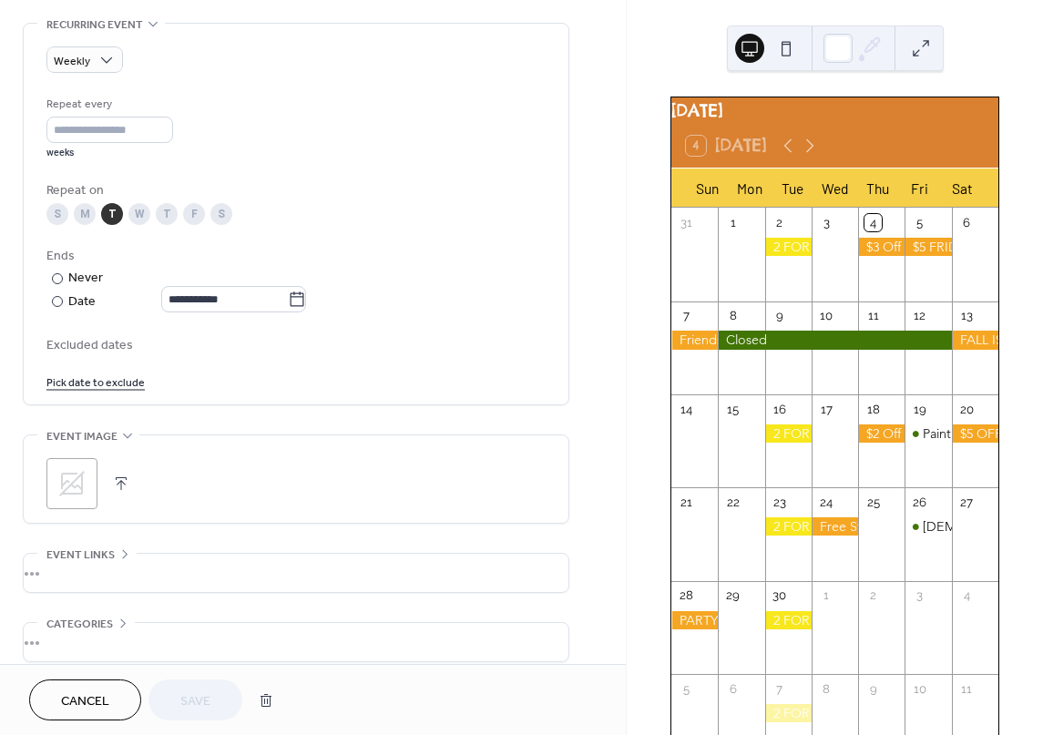
scroll to position [870, 0]
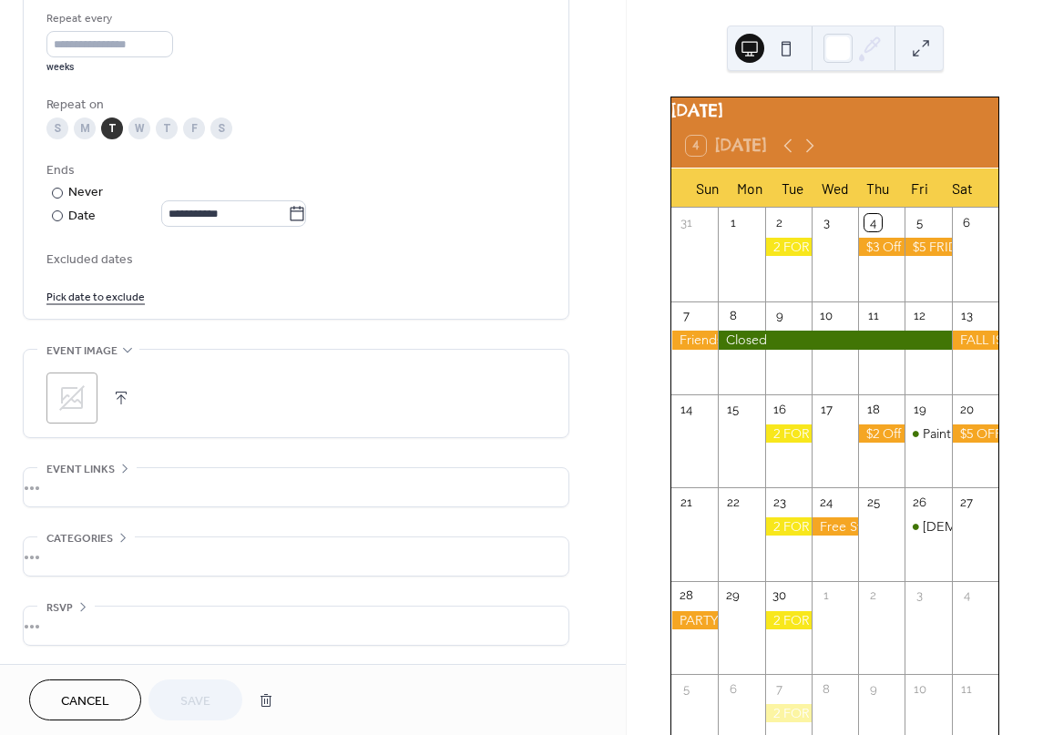
click at [199, 703] on div "Cancel Save" at bounding box center [155, 700] width 253 height 41
click at [217, 695] on div "Cancel Save" at bounding box center [155, 700] width 253 height 41
click at [182, 696] on div "Cancel Save" at bounding box center [155, 700] width 253 height 41
click at [193, 705] on div "Cancel Save" at bounding box center [155, 700] width 253 height 41
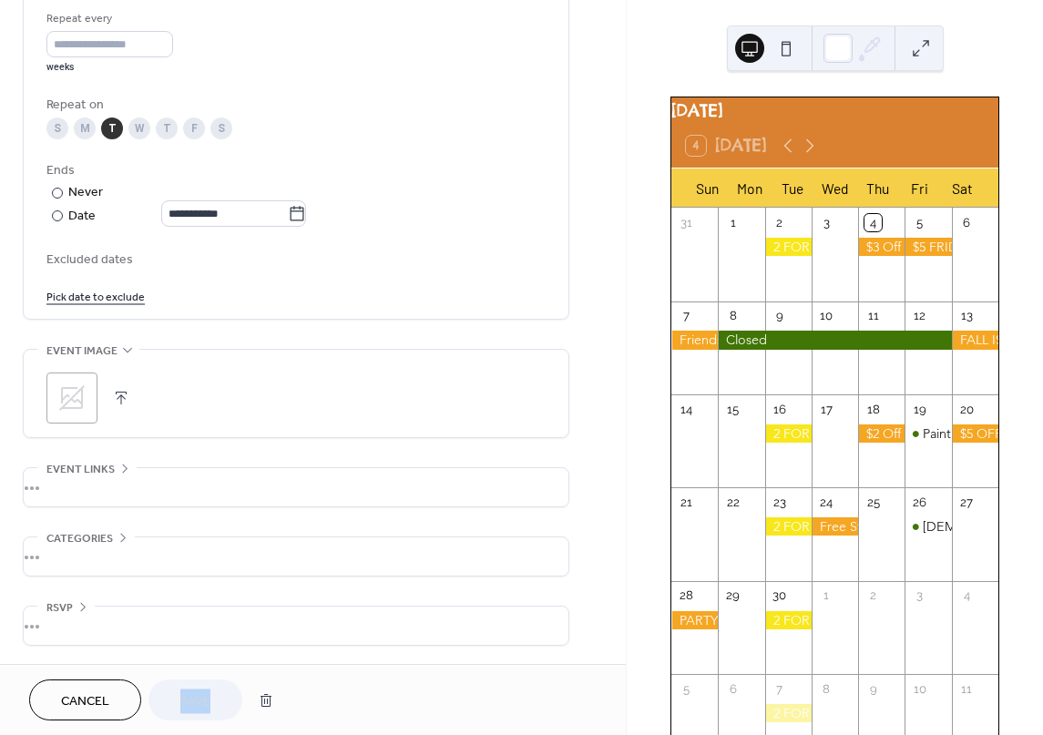
click at [195, 702] on div "Cancel Save" at bounding box center [155, 700] width 253 height 41
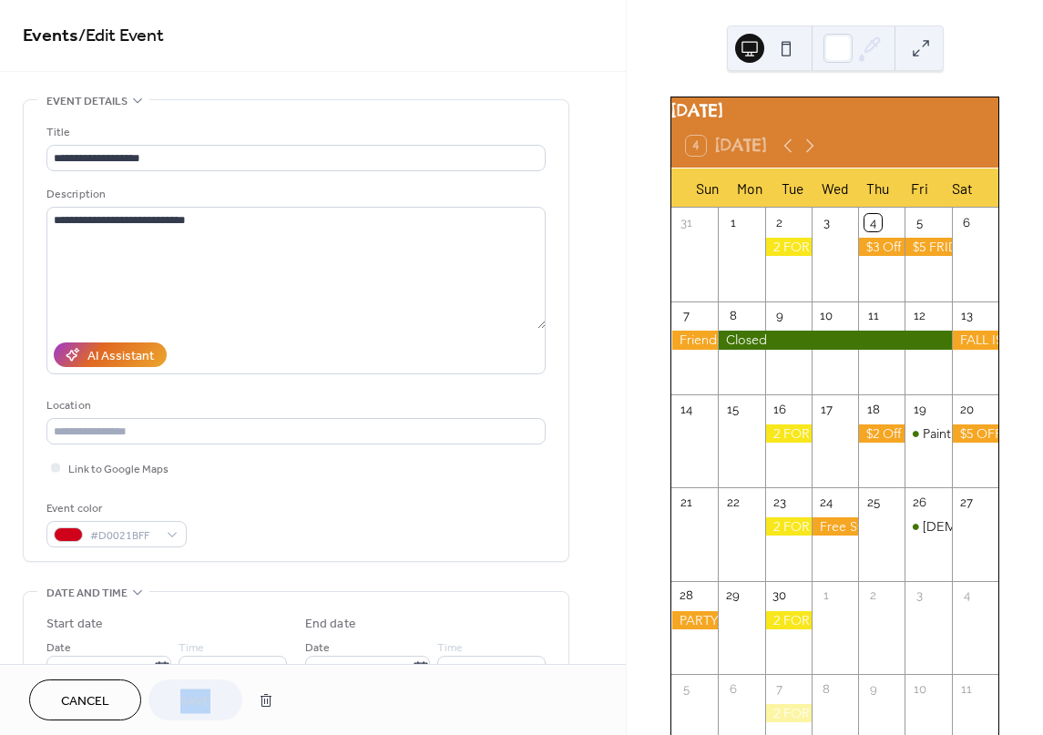
scroll to position [0, 0]
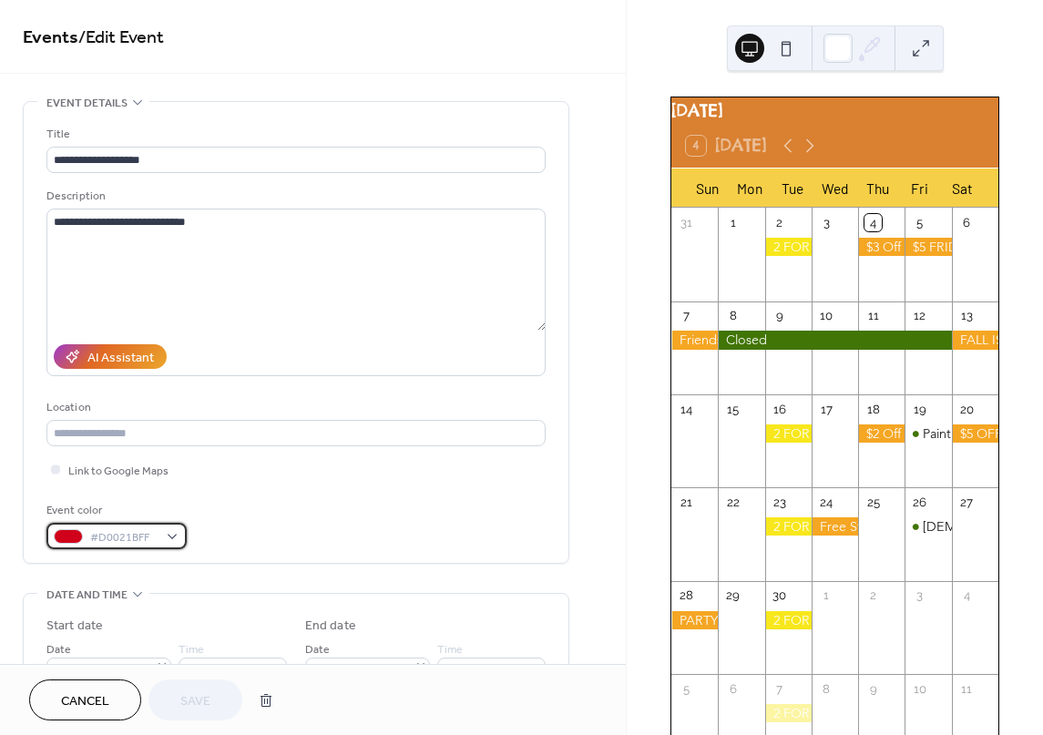
click at [170, 538] on div "#D0021BFF" at bounding box center [116, 536] width 140 height 26
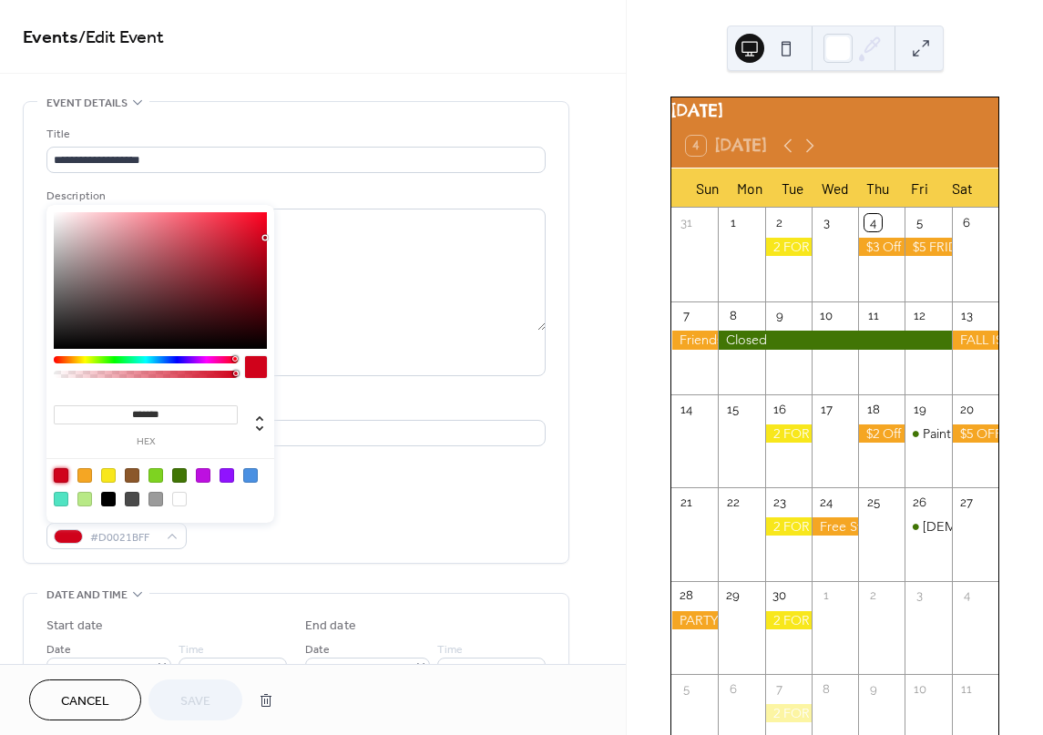
click at [59, 475] on div at bounding box center [61, 475] width 15 height 15
click at [206, 695] on span "Save" at bounding box center [195, 701] width 30 height 19
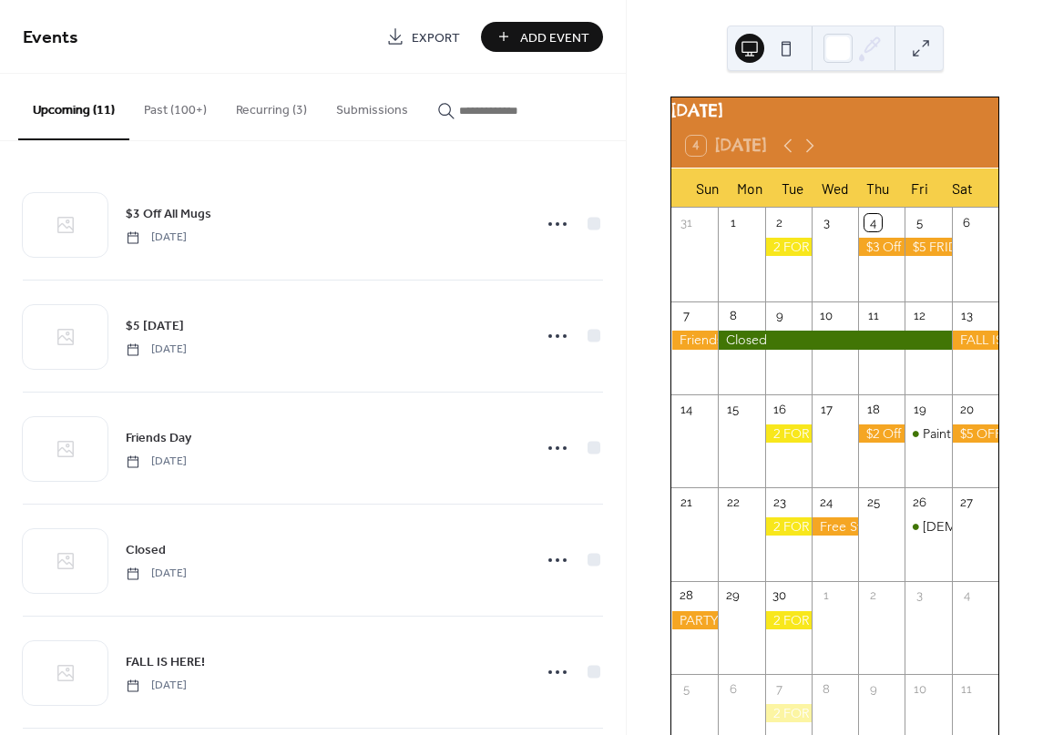
click at [253, 99] on button "Recurring (3)" at bounding box center [271, 106] width 100 height 65
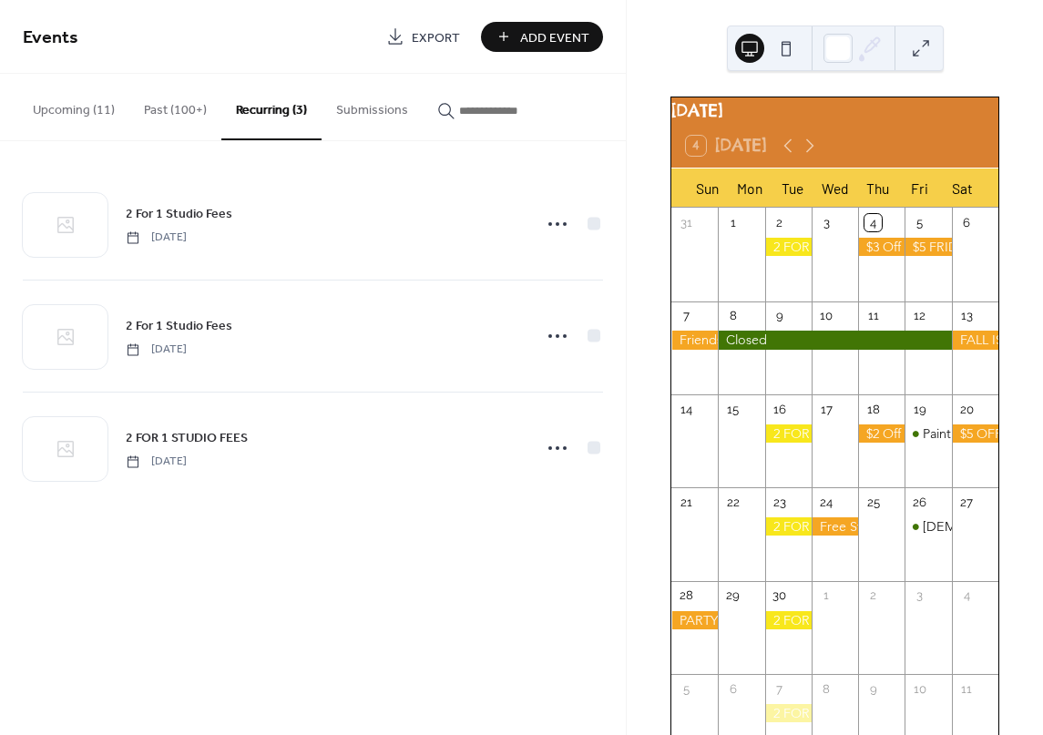
click at [80, 112] on button "Upcoming (11)" at bounding box center [73, 106] width 111 height 65
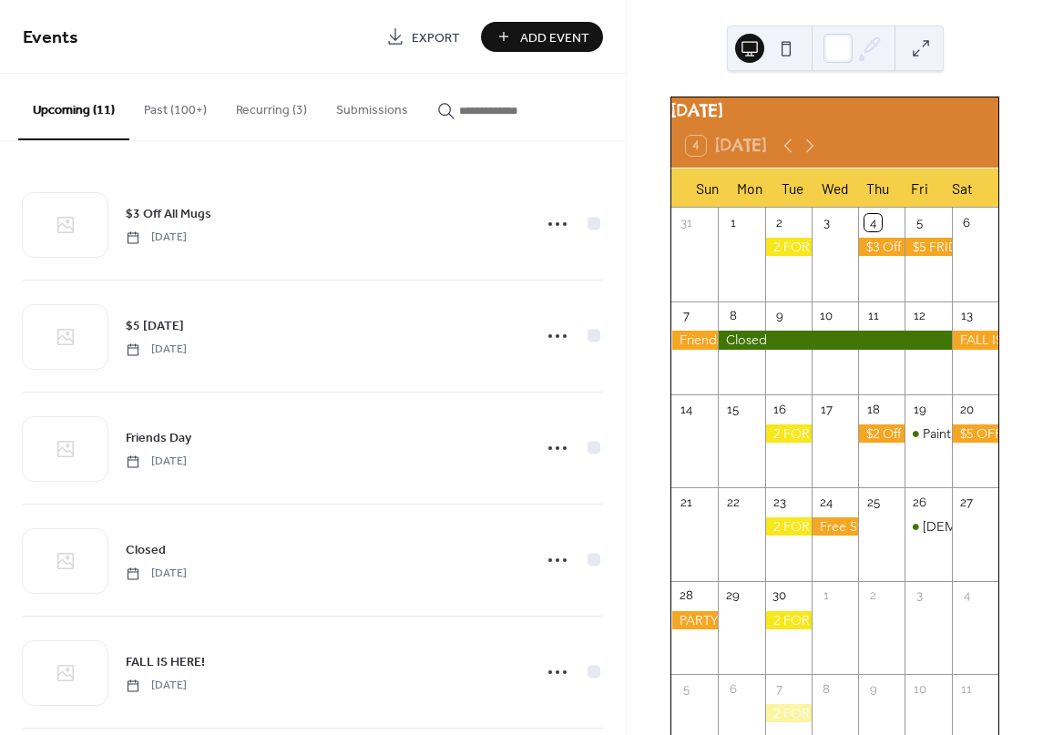
click at [274, 108] on button "Recurring (3)" at bounding box center [271, 106] width 100 height 65
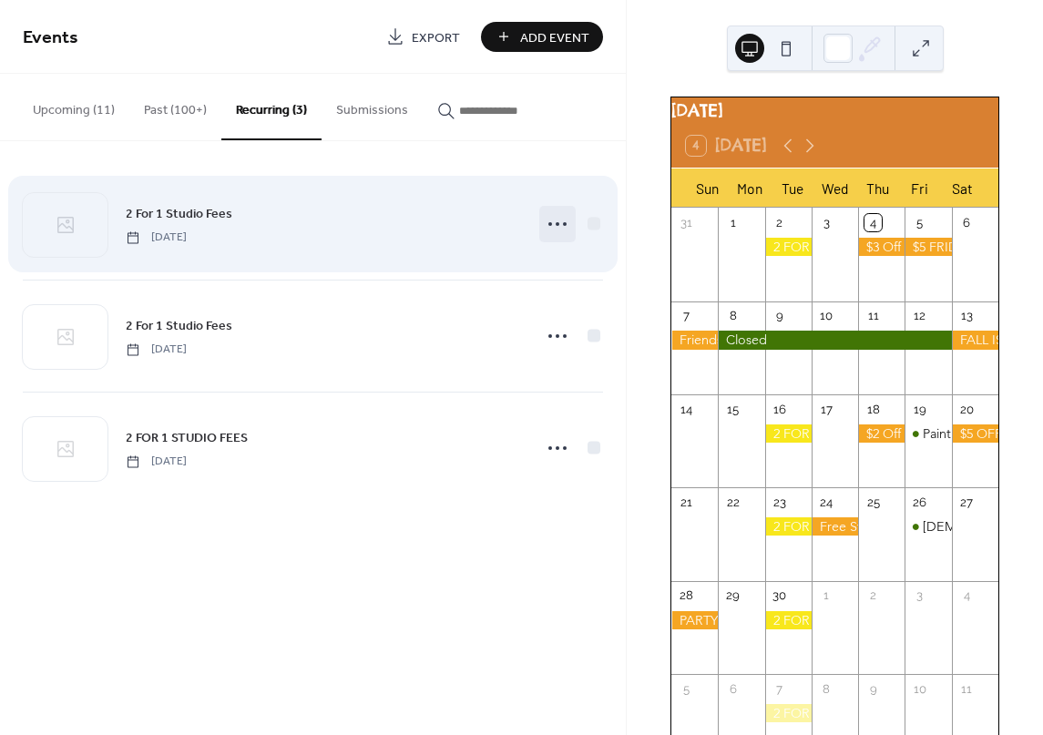
click at [559, 227] on icon at bounding box center [557, 224] width 29 height 29
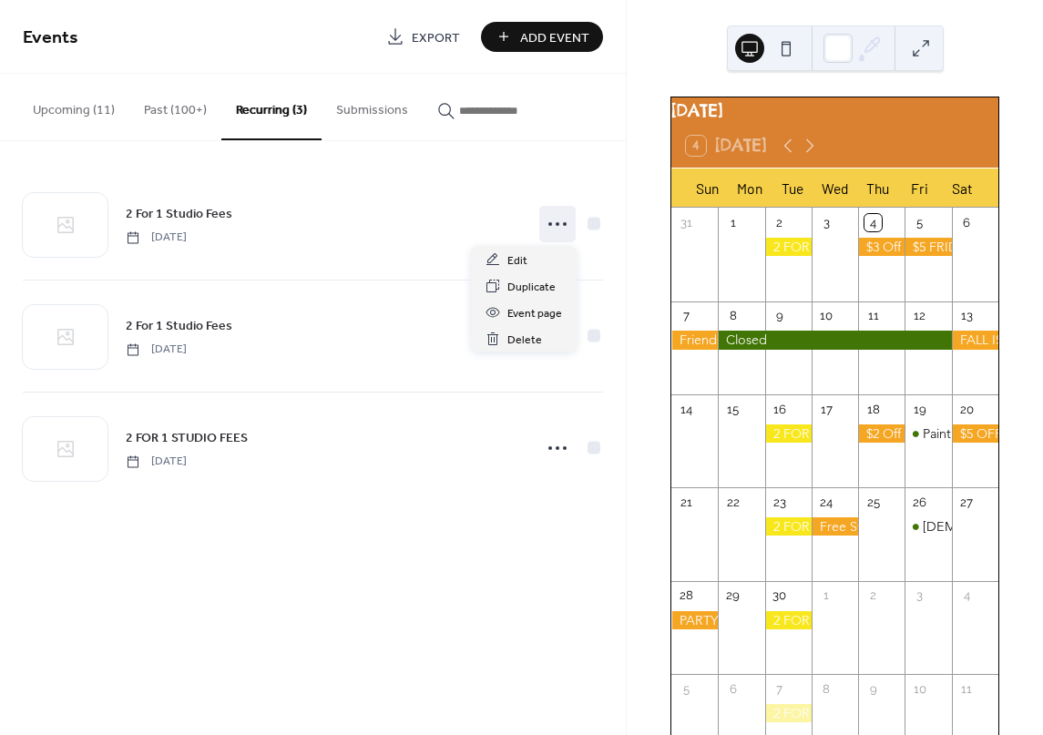
click at [784, 256] on div at bounding box center [788, 247] width 46 height 18
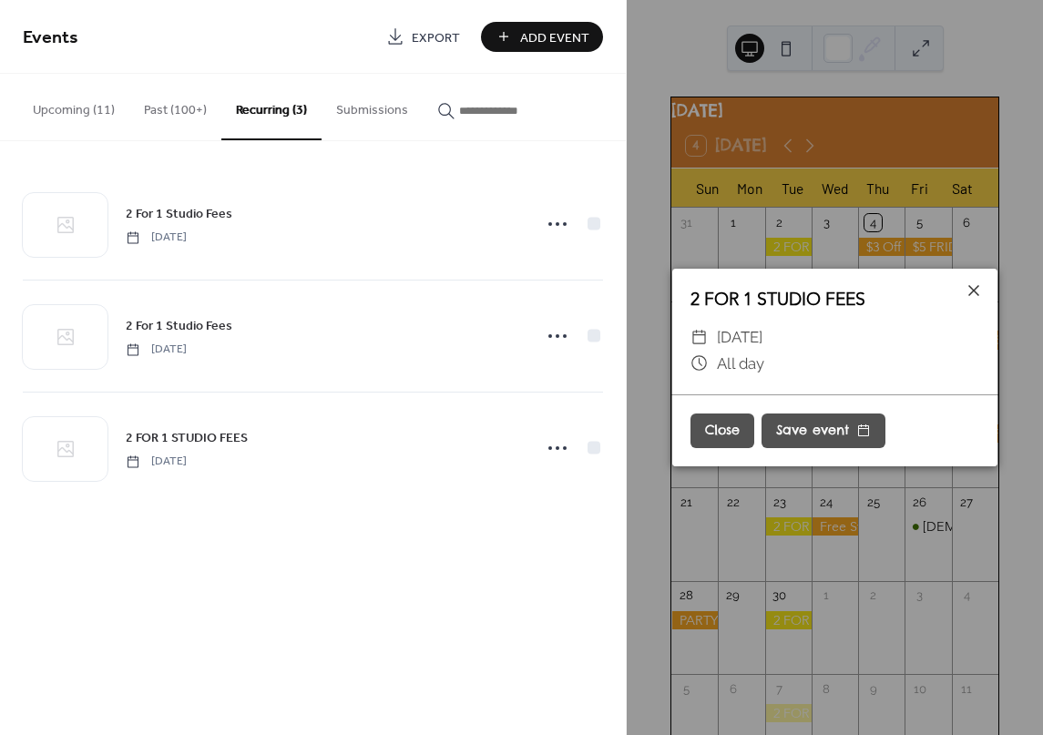
click at [784, 258] on div "2 FOR 1 STUDIO FEES ​ Tuesday, September 2, 2025 ​ All day Close Save event" at bounding box center [835, 367] width 416 height 735
click at [973, 289] on icon at bounding box center [974, 291] width 22 height 22
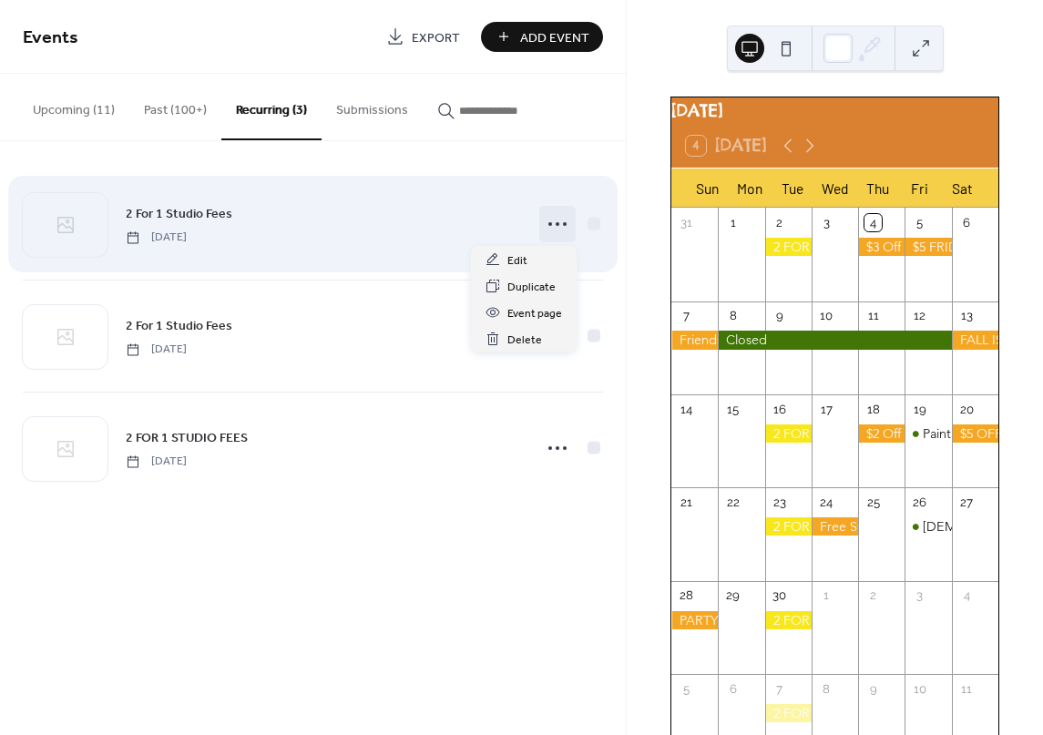
click at [554, 217] on icon at bounding box center [557, 224] width 29 height 29
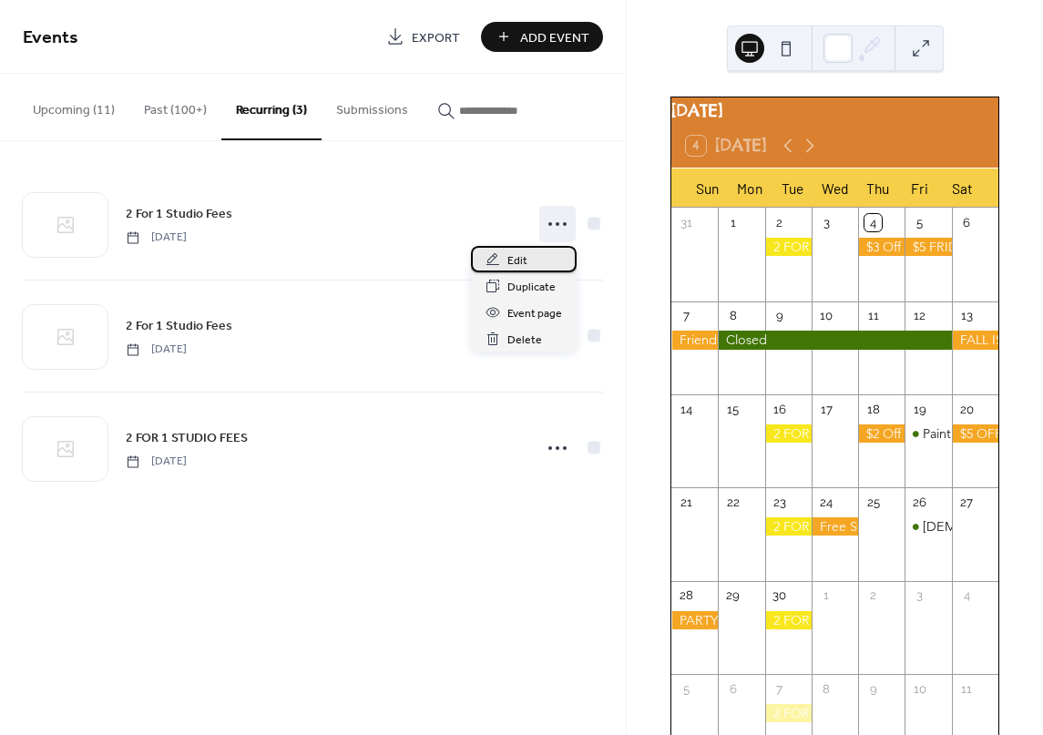
click at [514, 262] on span "Edit" at bounding box center [517, 260] width 20 height 19
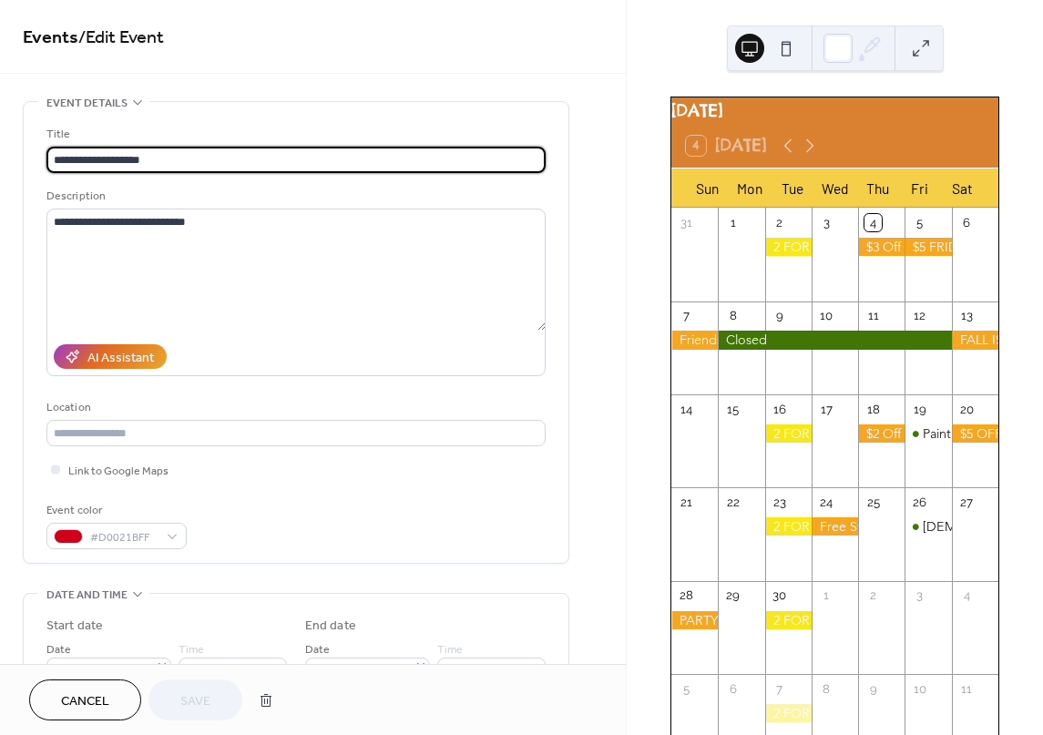
type input "**********"
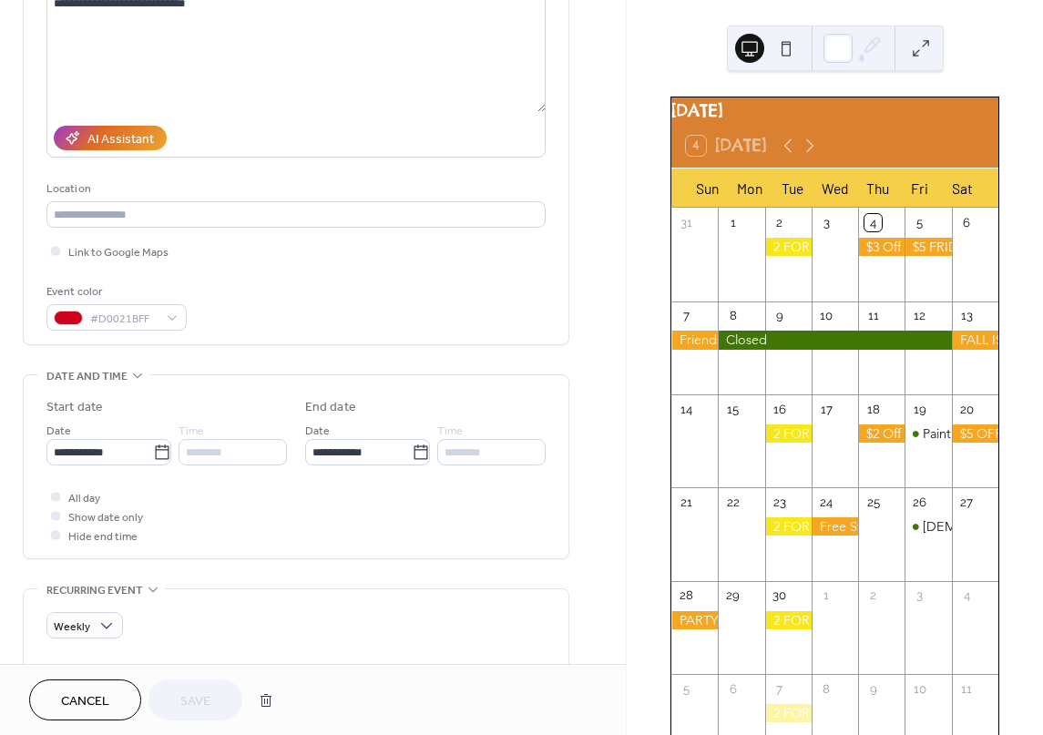
scroll to position [273, 0]
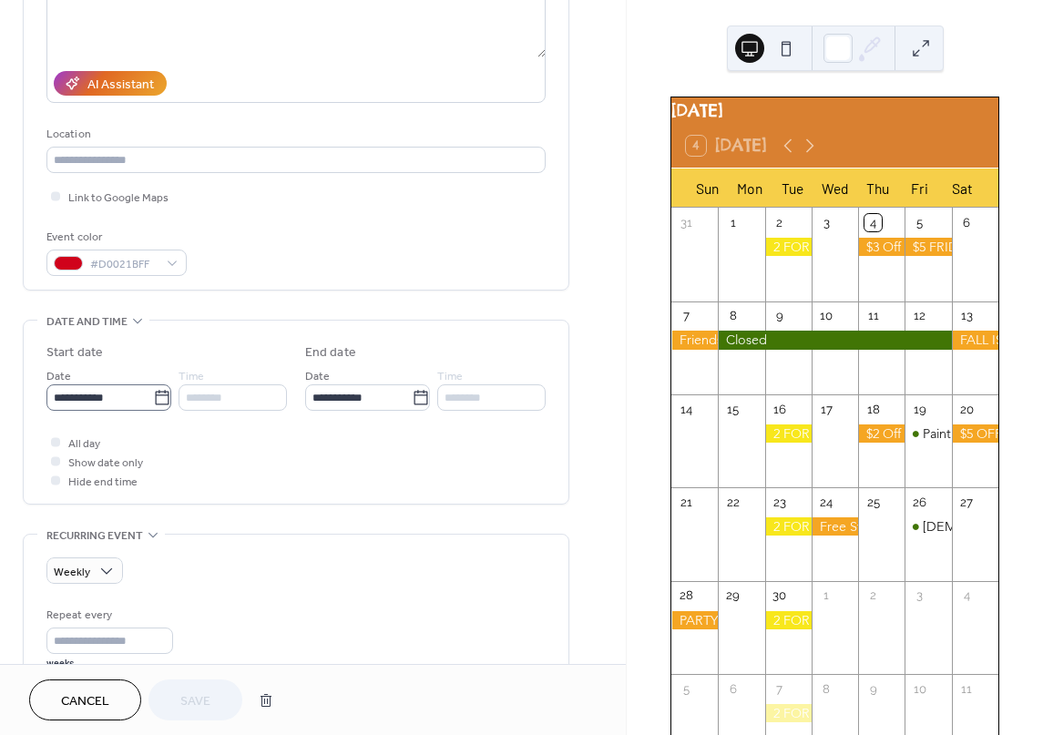
click at [155, 395] on icon at bounding box center [162, 398] width 18 height 18
click at [153, 395] on input "**********" at bounding box center [99, 397] width 107 height 26
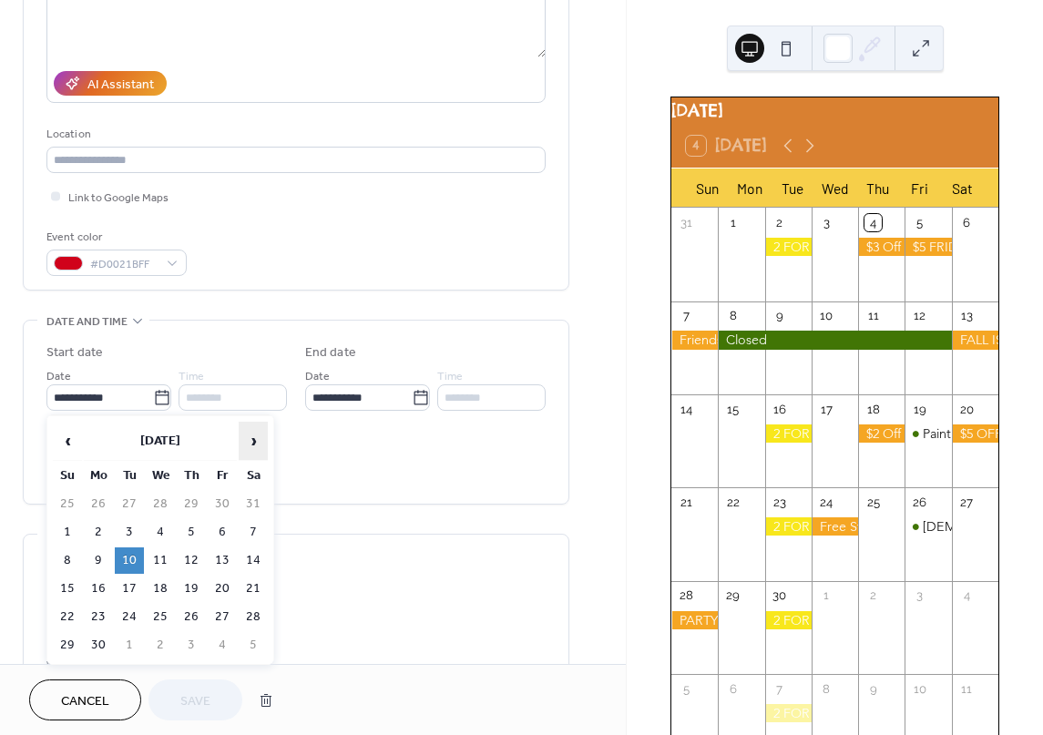
click at [253, 441] on span "›" at bounding box center [253, 441] width 27 height 36
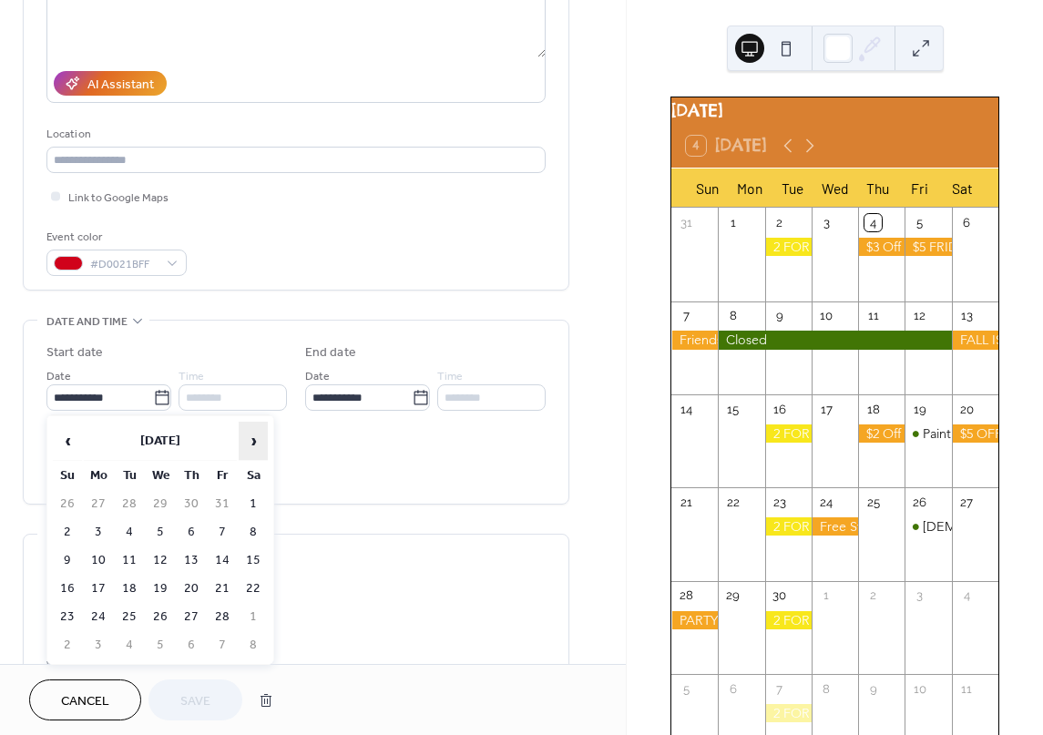
click at [253, 440] on span "›" at bounding box center [253, 441] width 27 height 36
click at [253, 441] on span "›" at bounding box center [253, 441] width 27 height 36
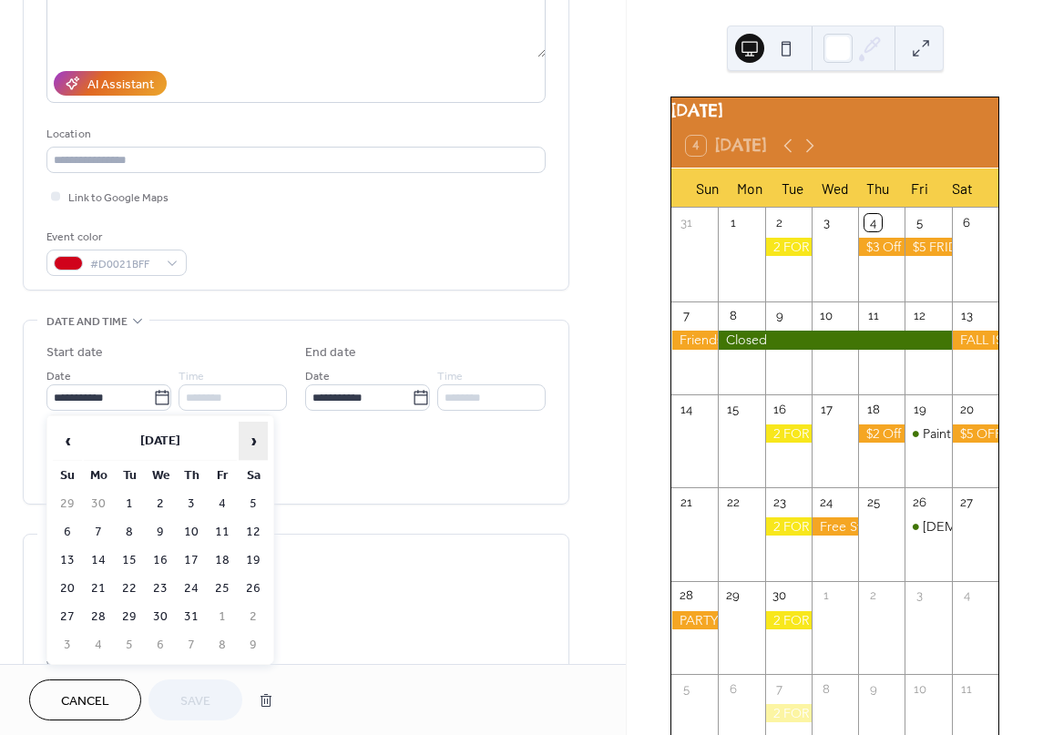
click at [253, 441] on span "›" at bounding box center [253, 441] width 27 height 36
click at [67, 444] on span "‹" at bounding box center [67, 441] width 27 height 36
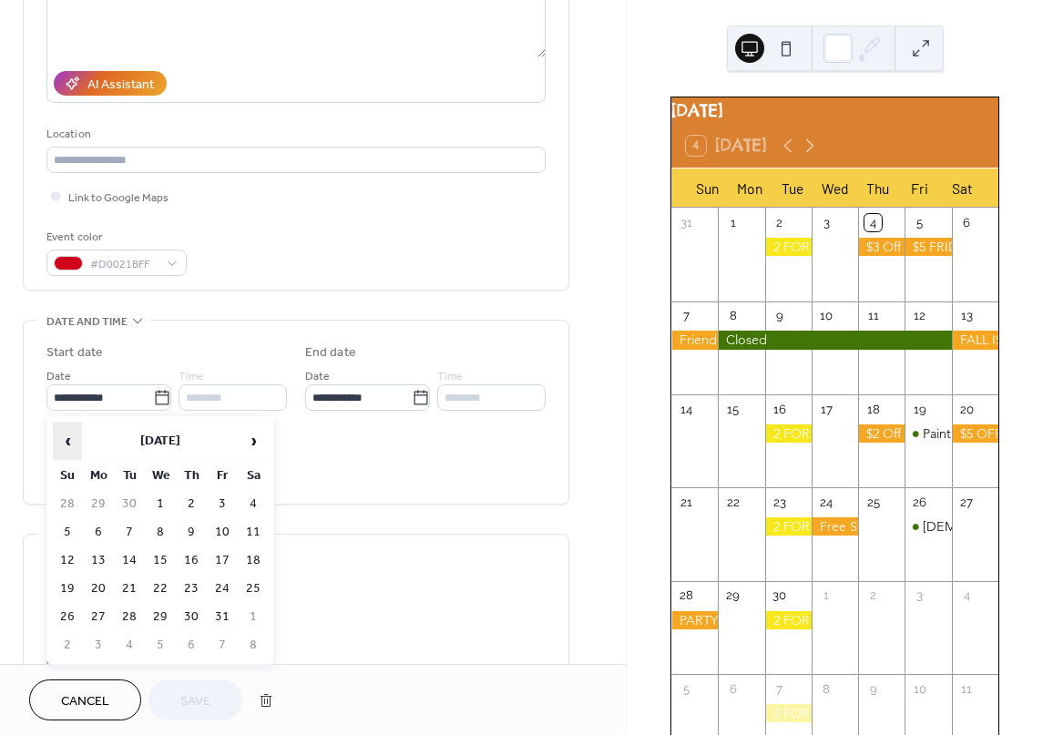
click at [66, 443] on span "‹" at bounding box center [67, 441] width 27 height 36
click at [159, 560] on td "17" at bounding box center [160, 560] width 29 height 26
type input "**********"
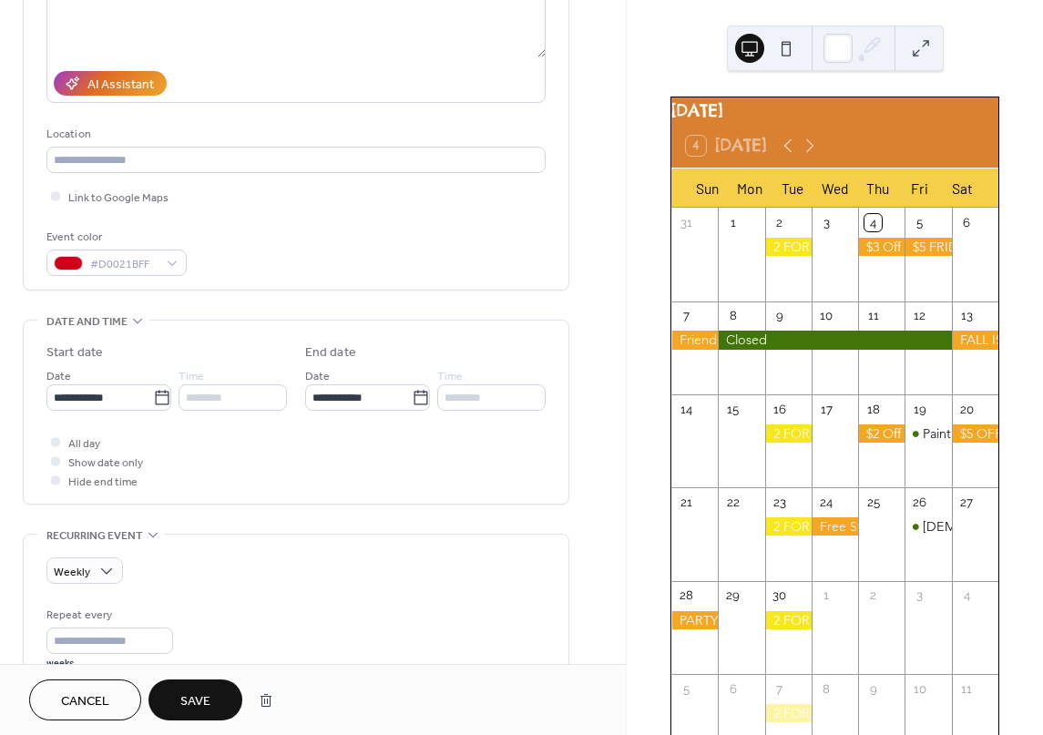
click at [202, 701] on span "Save" at bounding box center [195, 701] width 30 height 19
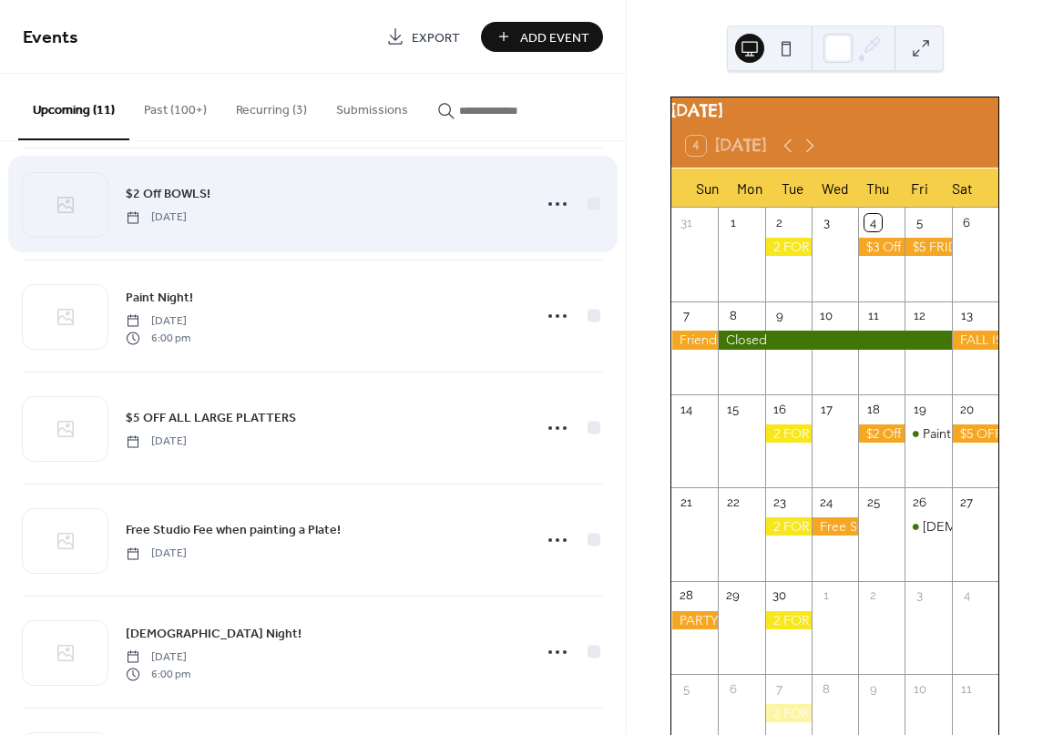
scroll to position [692, 0]
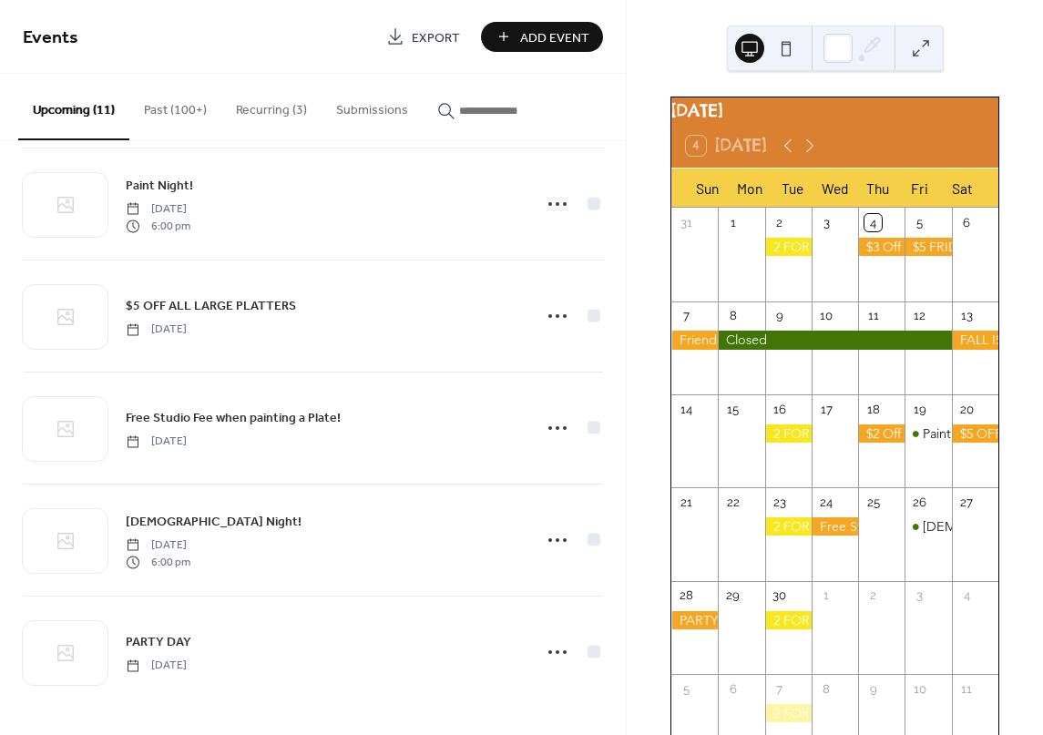
click at [993, 24] on div "[DATE] 4 [DATE] Sun Mon Tue Wed Thu Fri Sat 31 1 2 3 4 5 6 7 8 9 10 11 12 13 14…" at bounding box center [835, 367] width 416 height 735
click at [59, 110] on button "Upcoming (11)" at bounding box center [73, 107] width 111 height 66
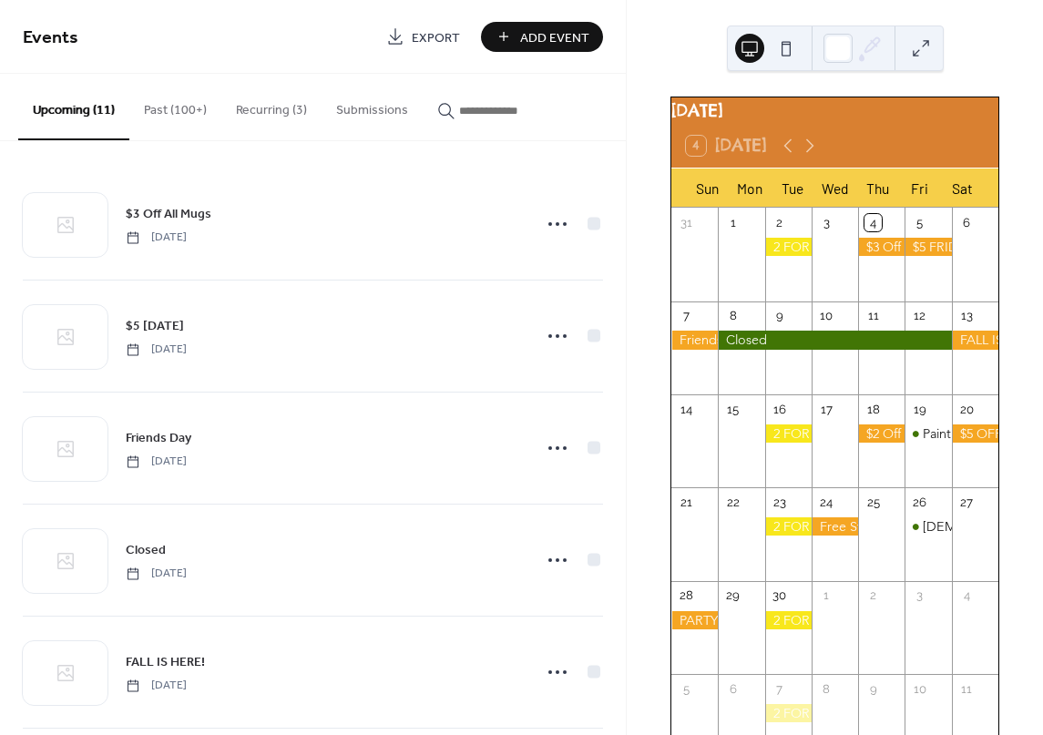
click at [499, 113] on input "button" at bounding box center [513, 110] width 109 height 19
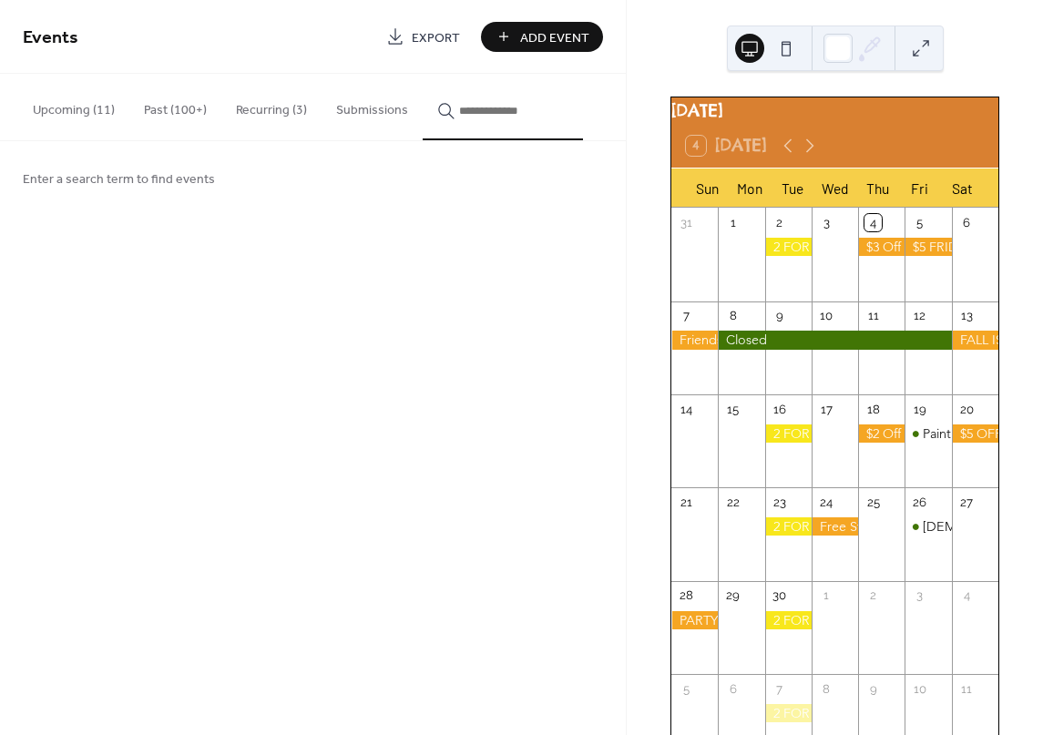
click at [362, 107] on button "Submissions" at bounding box center [372, 106] width 101 height 65
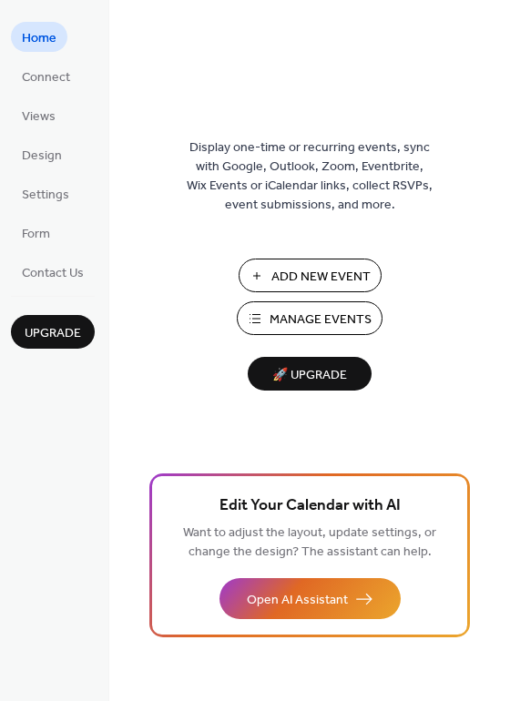
click at [328, 319] on span "Manage Events" at bounding box center [321, 320] width 102 height 19
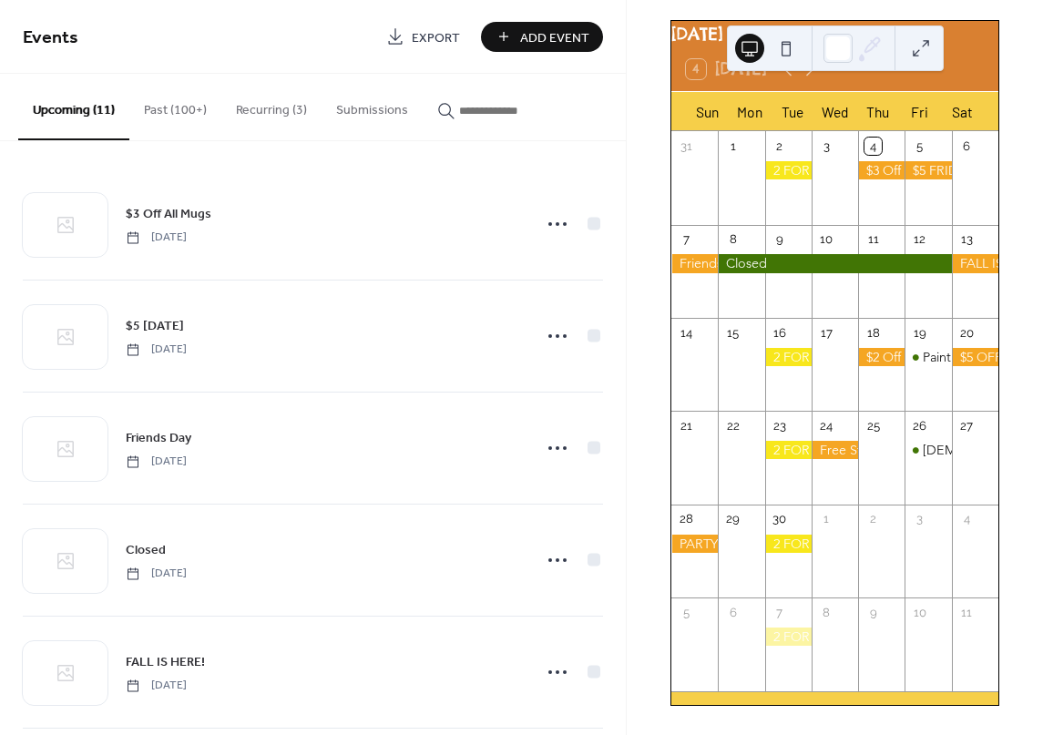
click at [257, 111] on button "Recurring (3)" at bounding box center [271, 106] width 100 height 65
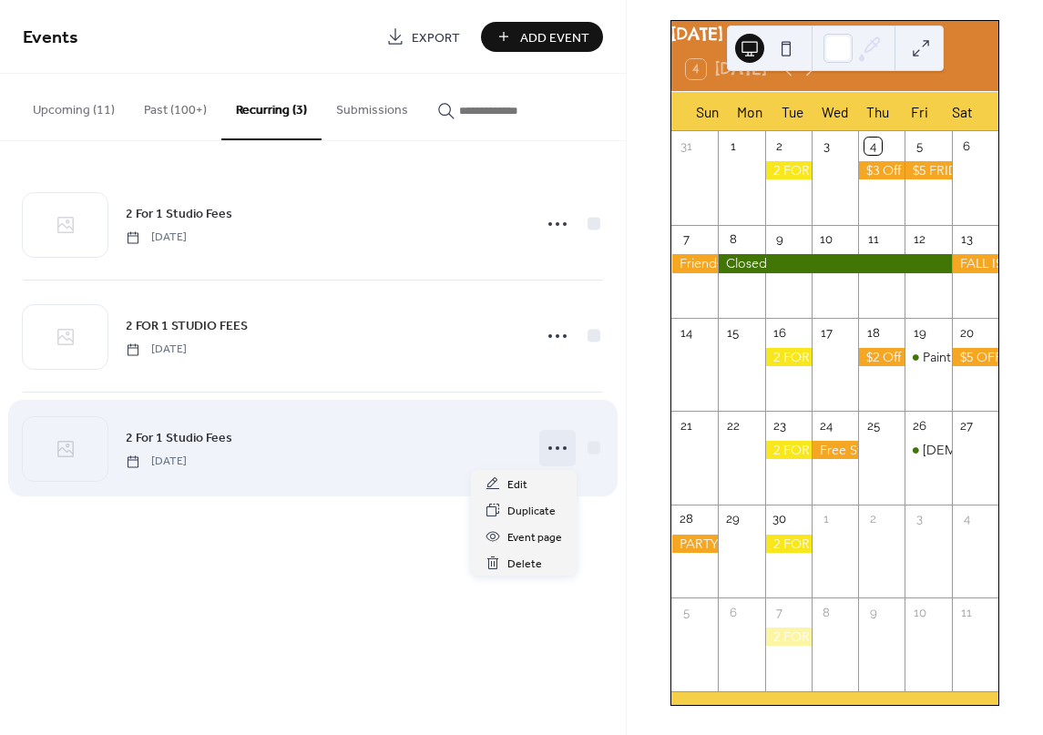
click at [558, 450] on icon at bounding box center [557, 448] width 29 height 29
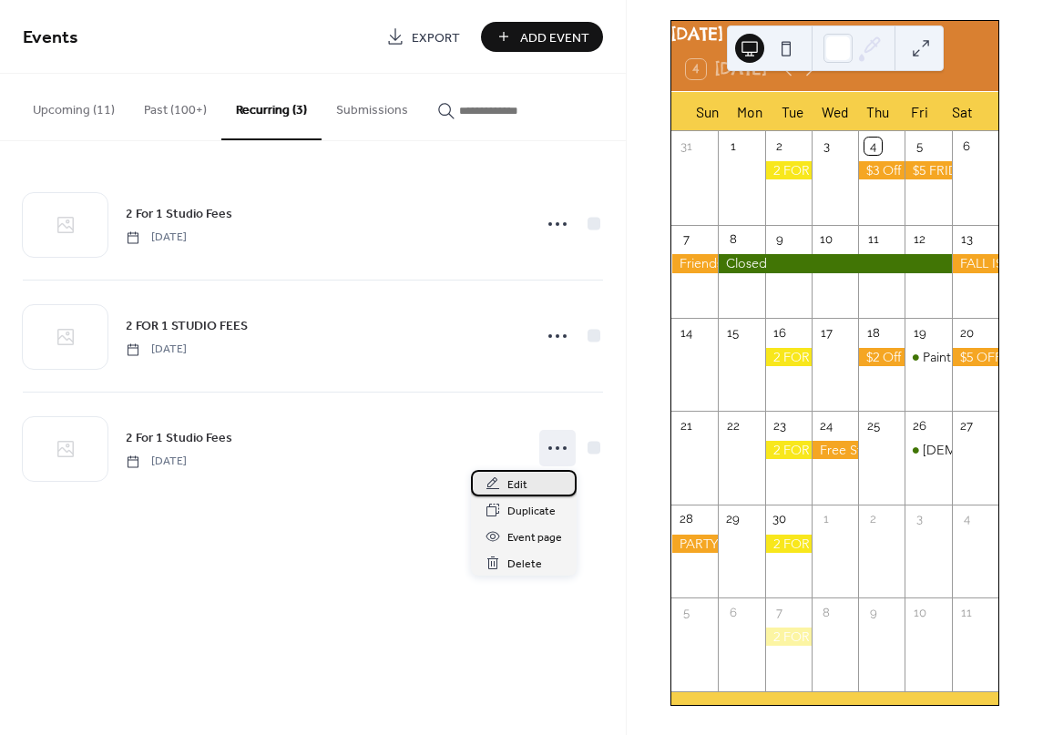
click at [514, 486] on span "Edit" at bounding box center [517, 485] width 20 height 19
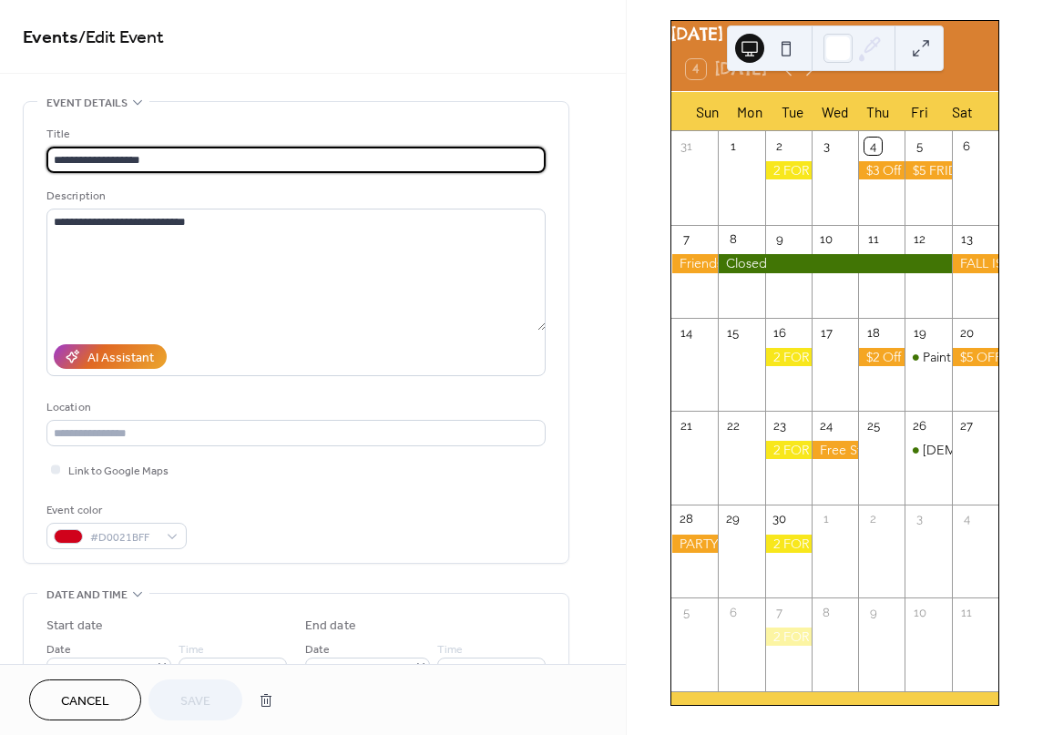
type input "**********"
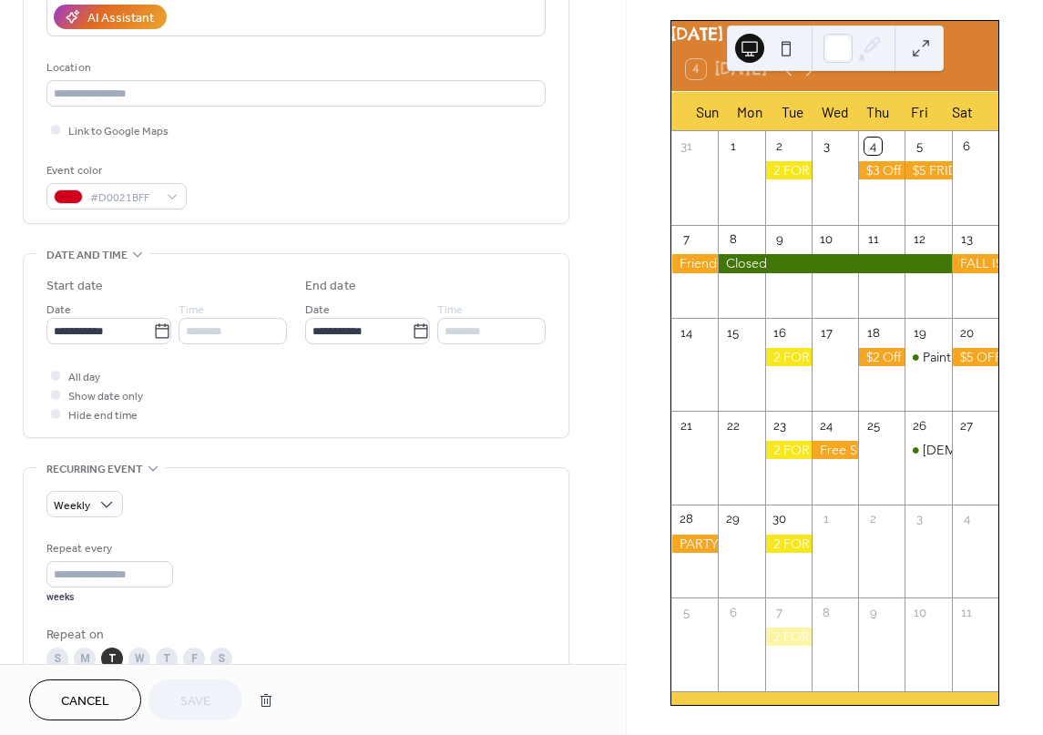
scroll to position [323, 0]
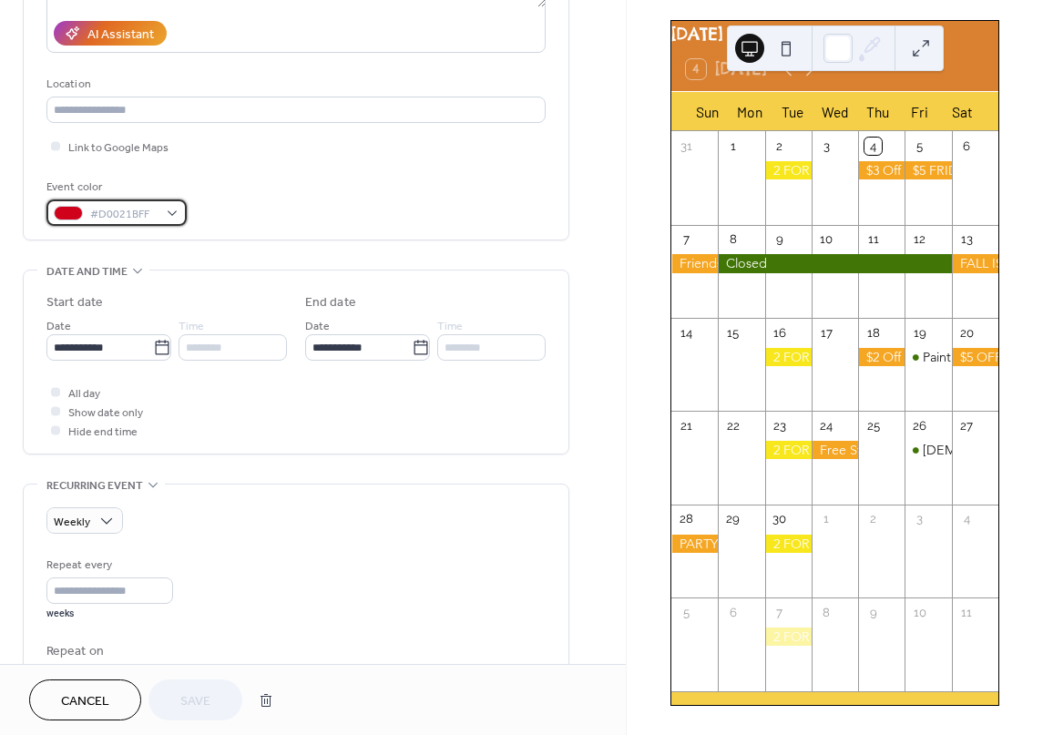
click at [167, 210] on div "#D0021BFF" at bounding box center [116, 212] width 140 height 26
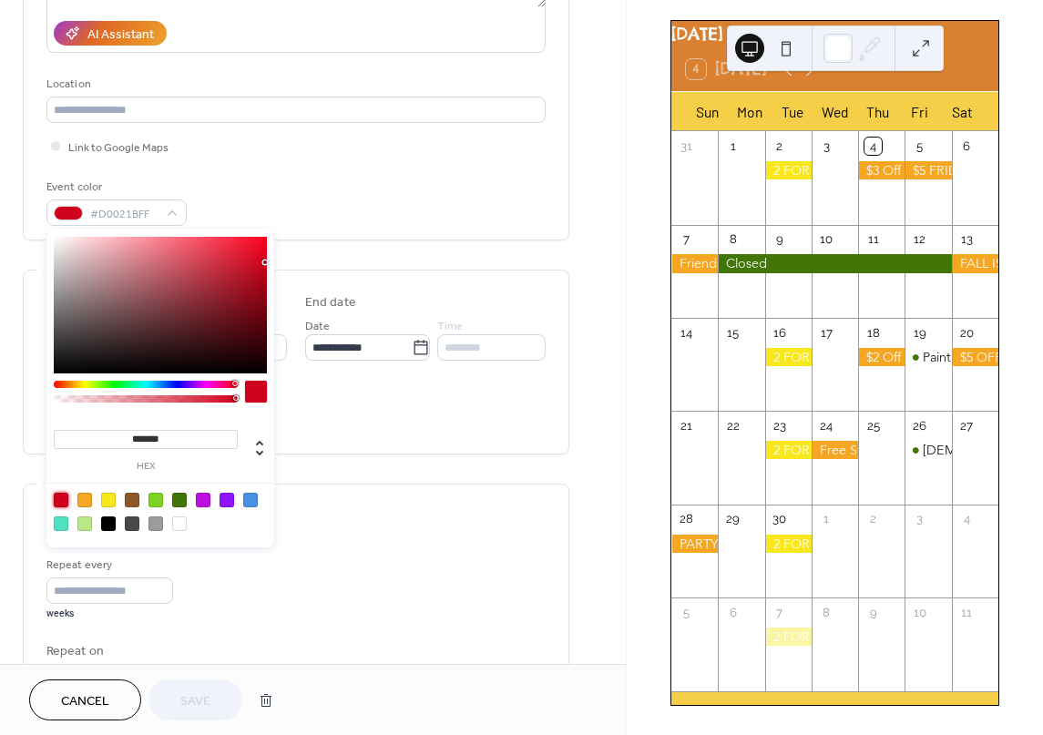
click at [59, 498] on div at bounding box center [61, 500] width 15 height 15
click at [180, 709] on span "Save" at bounding box center [195, 701] width 30 height 19
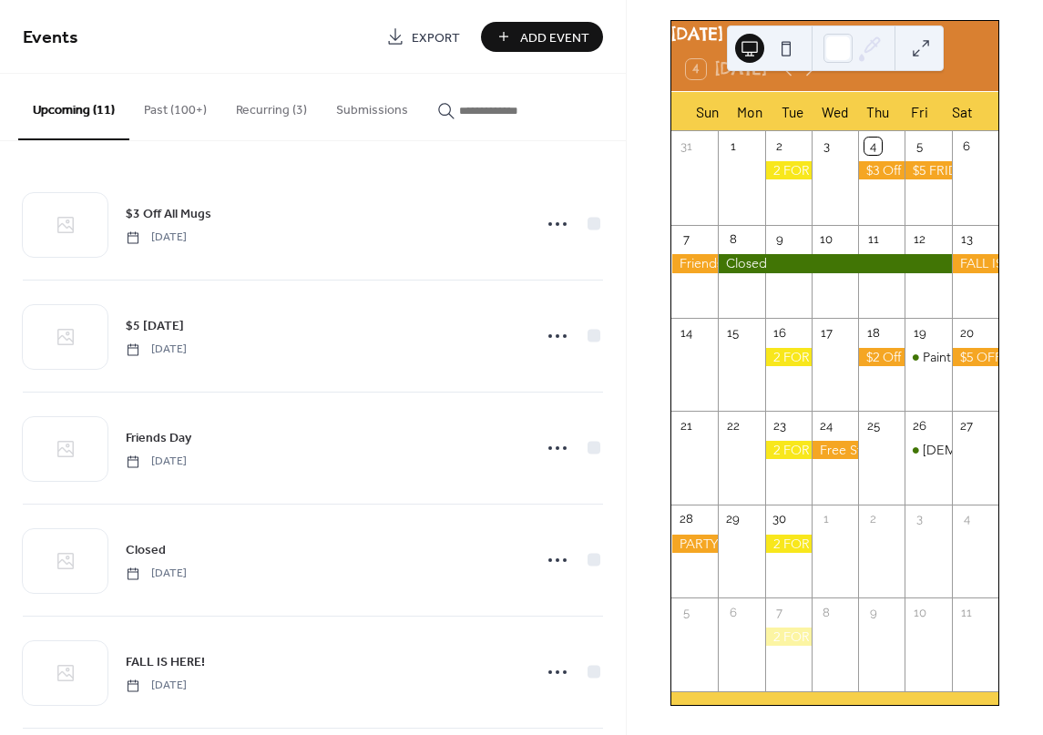
click at [785, 356] on div at bounding box center [788, 357] width 46 height 18
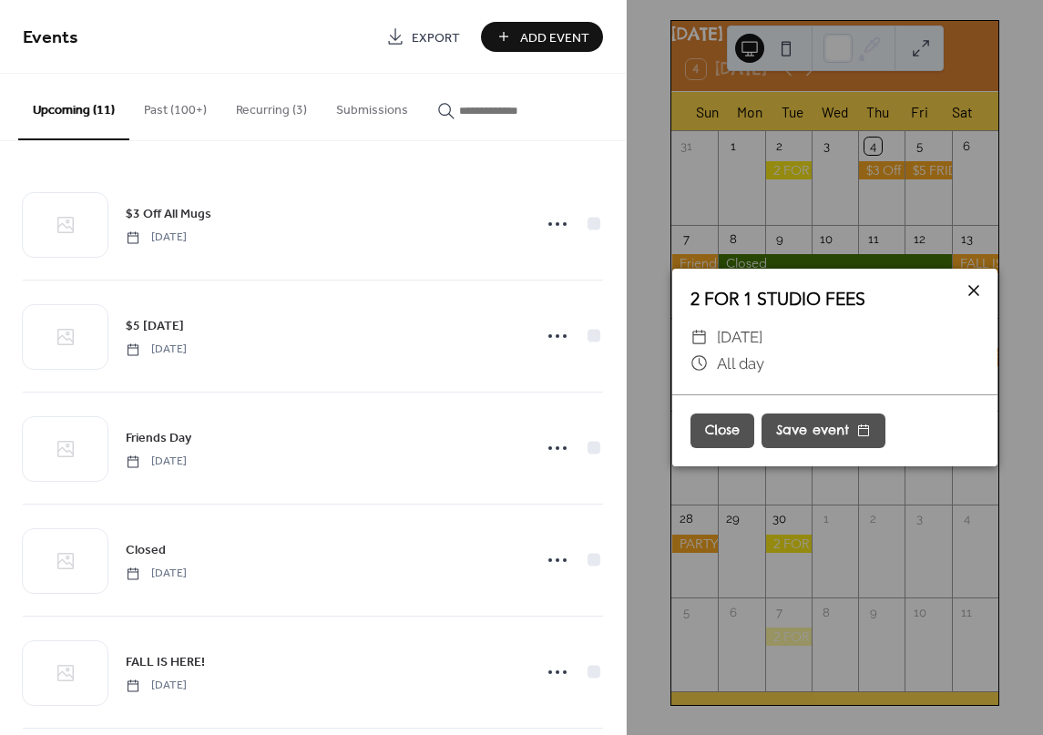
click at [976, 291] on icon at bounding box center [974, 291] width 22 height 22
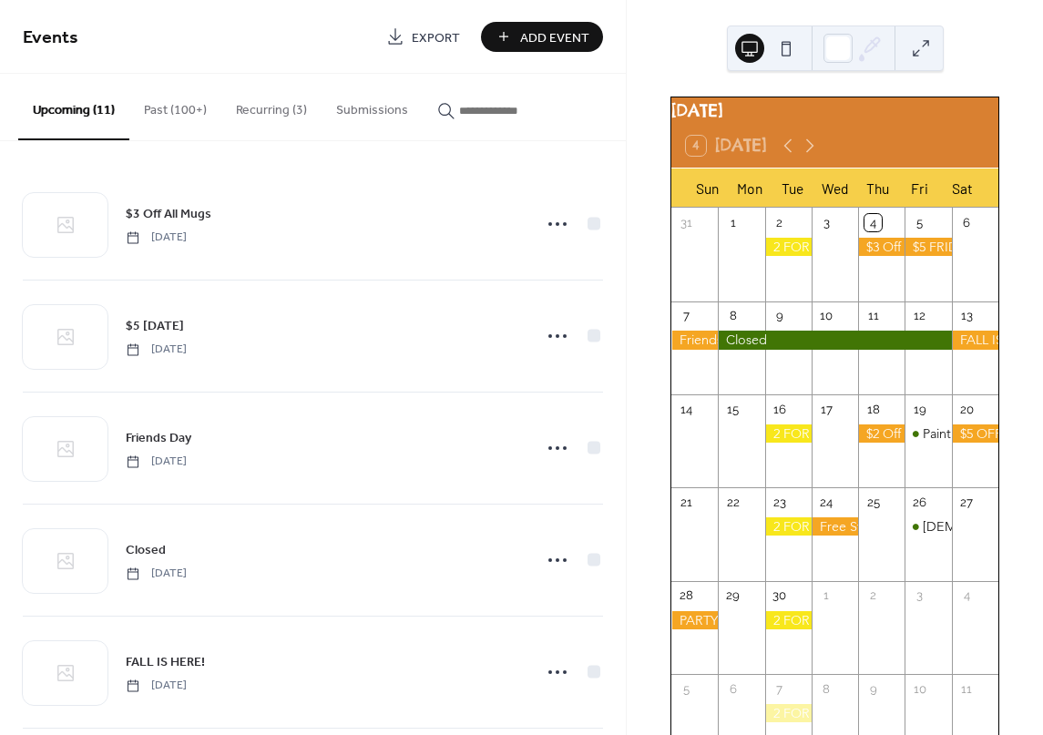
drag, startPoint x: 660, startPoint y: 78, endPoint x: 787, endPoint y: 0, distance: 148.9
click at [660, 77] on div "[DATE] 4 [DATE] Sun Mon Tue Wed Thu Fri Sat 31 1 2 3 4 5 6 7 8 9 10 11 12 13 14…" at bounding box center [835, 367] width 416 height 735
